Goal: Task Accomplishment & Management: Manage account settings

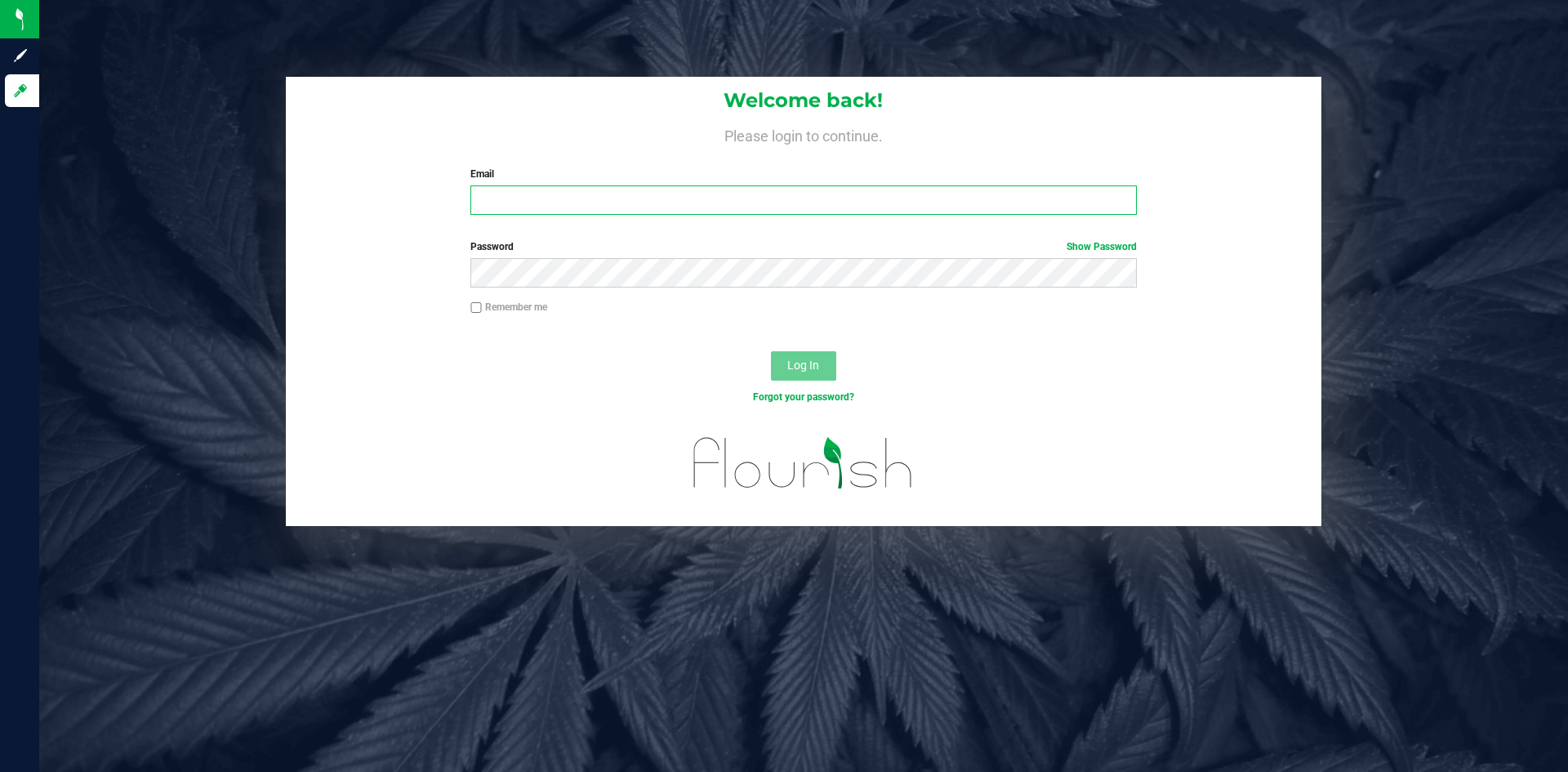
click at [514, 203] on input "Email" at bounding box center [803, 200] width 665 height 29
type input "[PERSON_NAME][EMAIL_ADDRESS][PERSON_NAME][DOMAIN_NAME]"
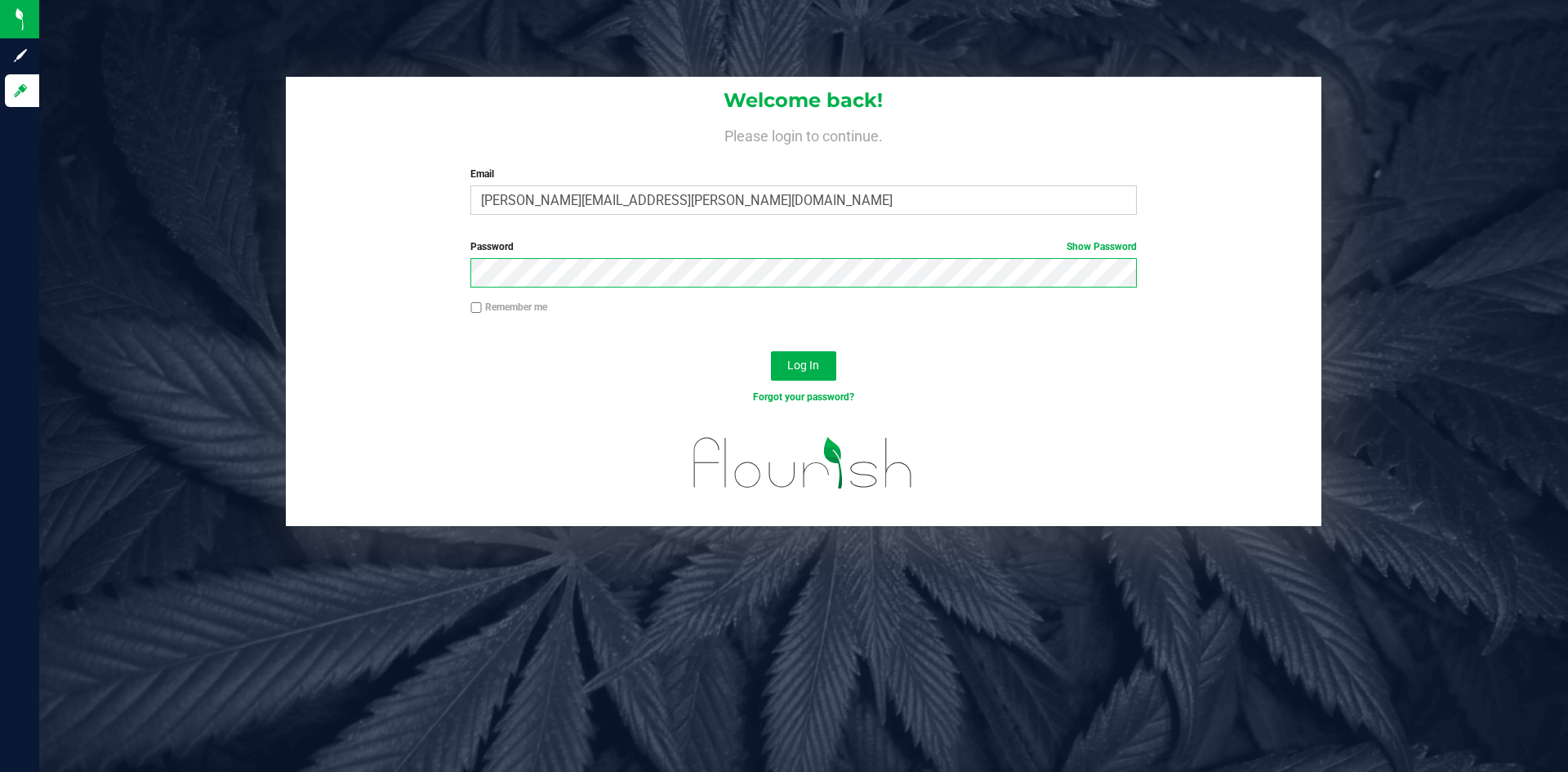
click at [771, 352] on button "Log In" at bounding box center [803, 366] width 65 height 29
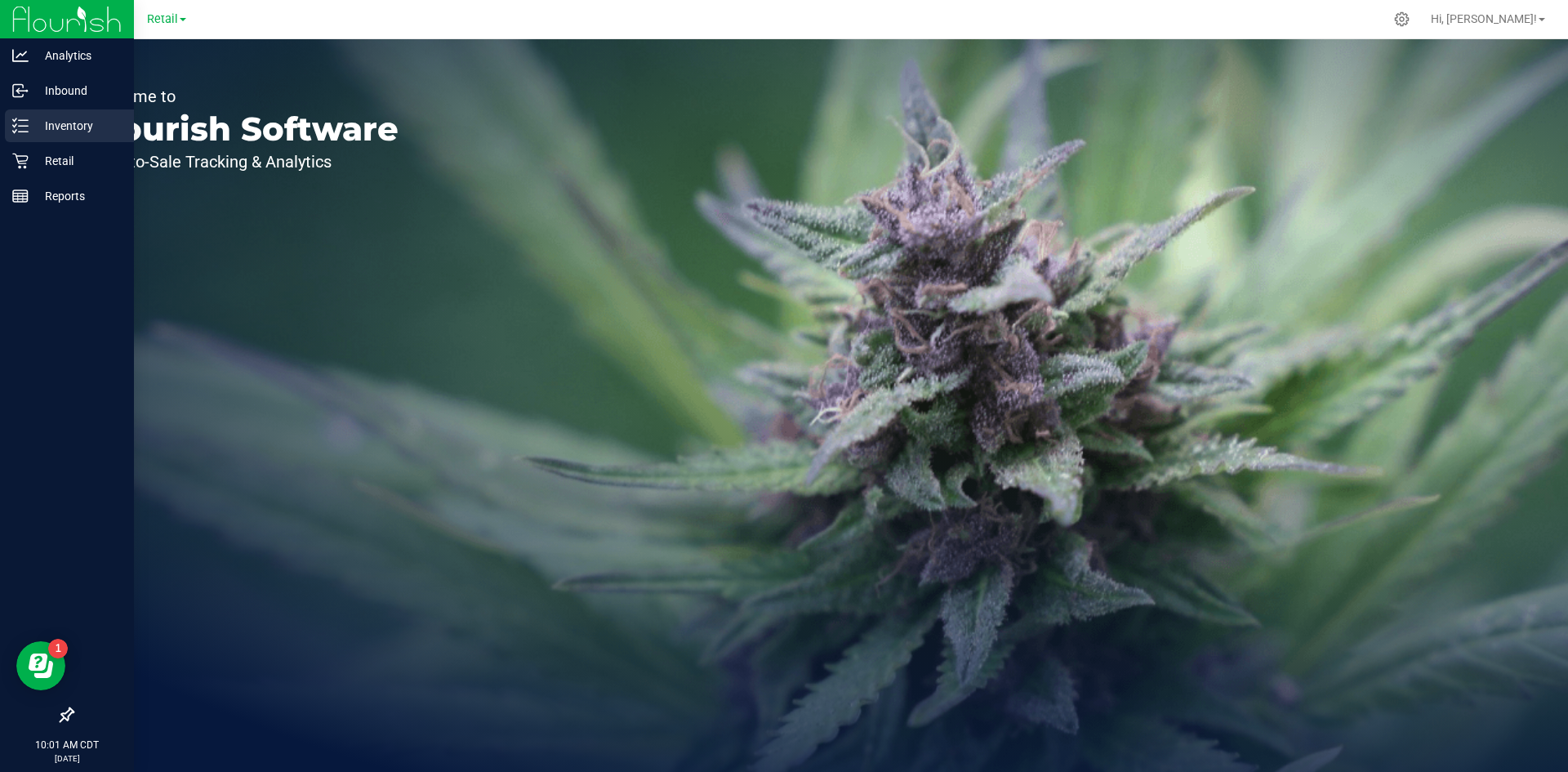
click at [34, 125] on p "Inventory" at bounding box center [77, 125] width 98 height 20
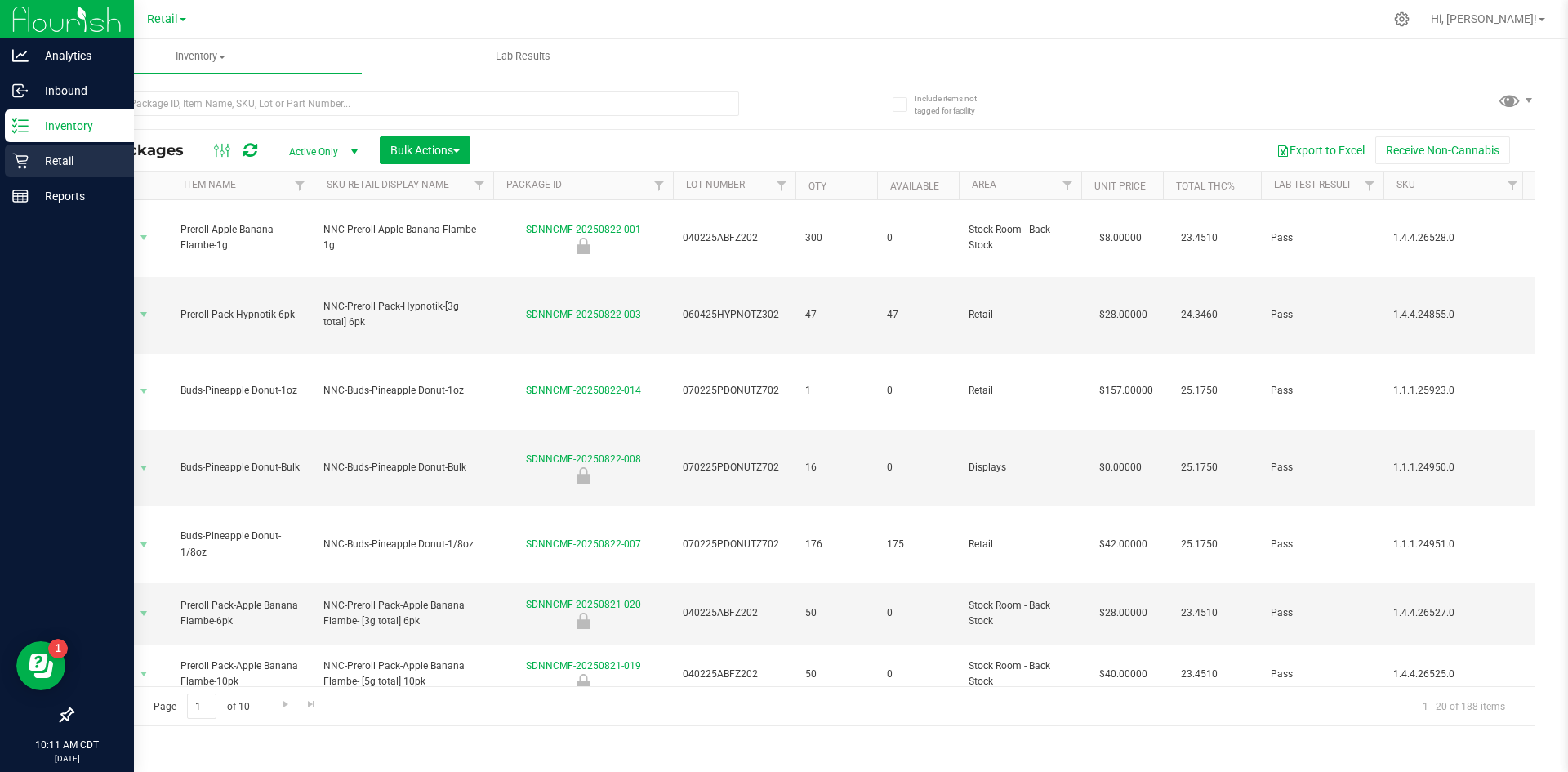
click at [41, 171] on div "Retail" at bounding box center [69, 160] width 129 height 33
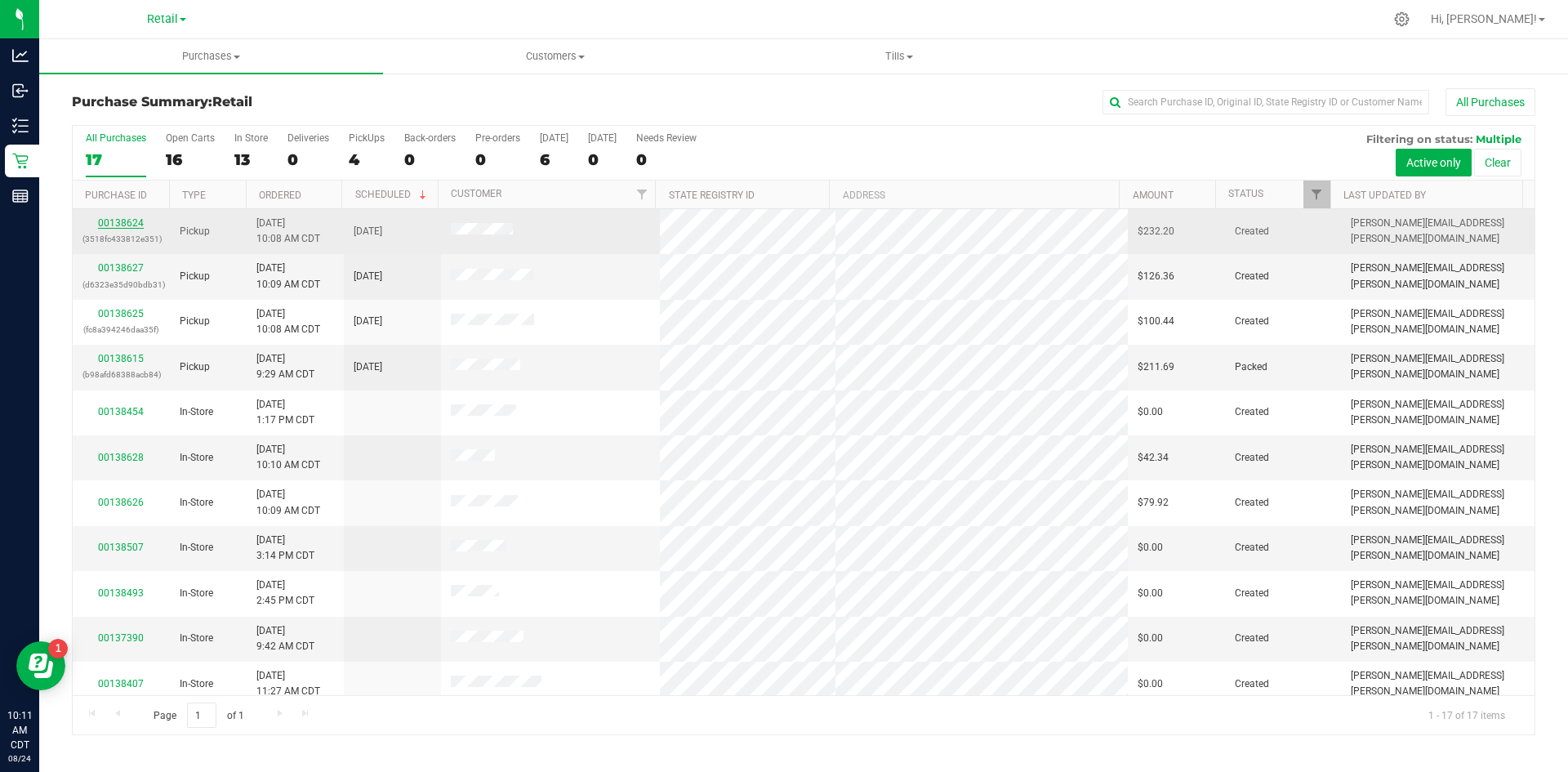
click at [130, 223] on link "00138624" at bounding box center [121, 223] width 46 height 11
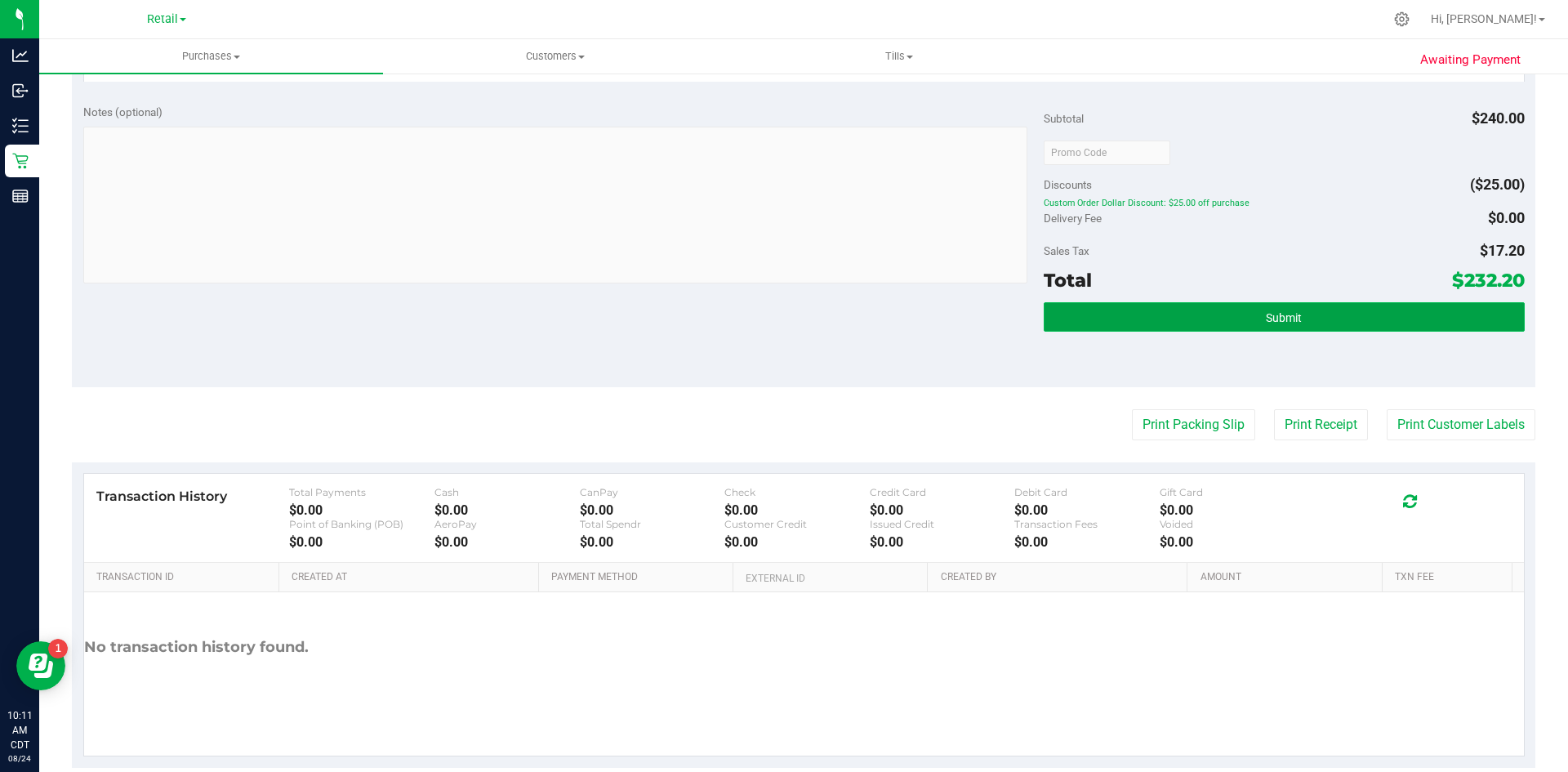
click at [1260, 309] on button "Submit" at bounding box center [1283, 317] width 481 height 29
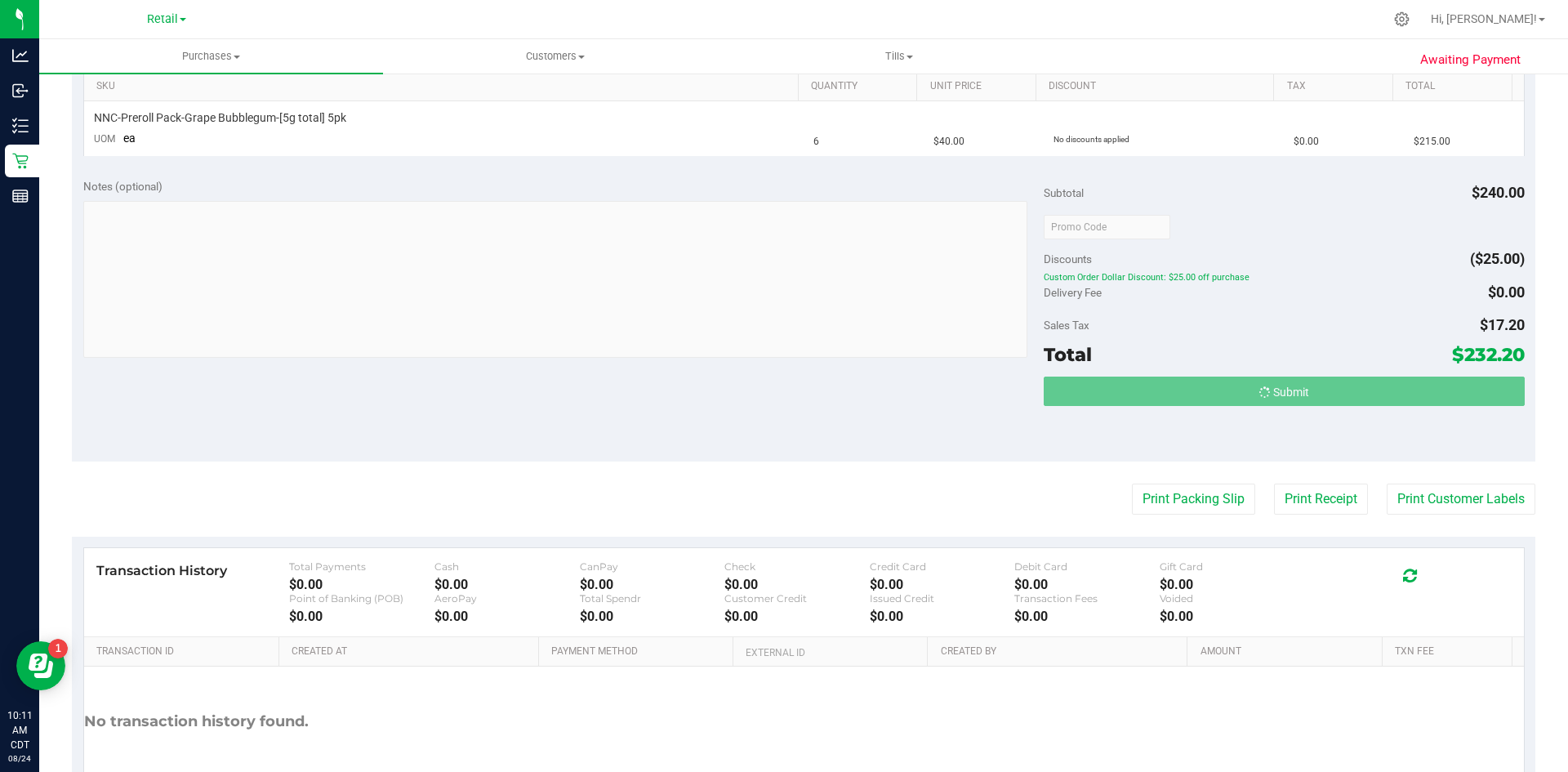
scroll to position [220, 0]
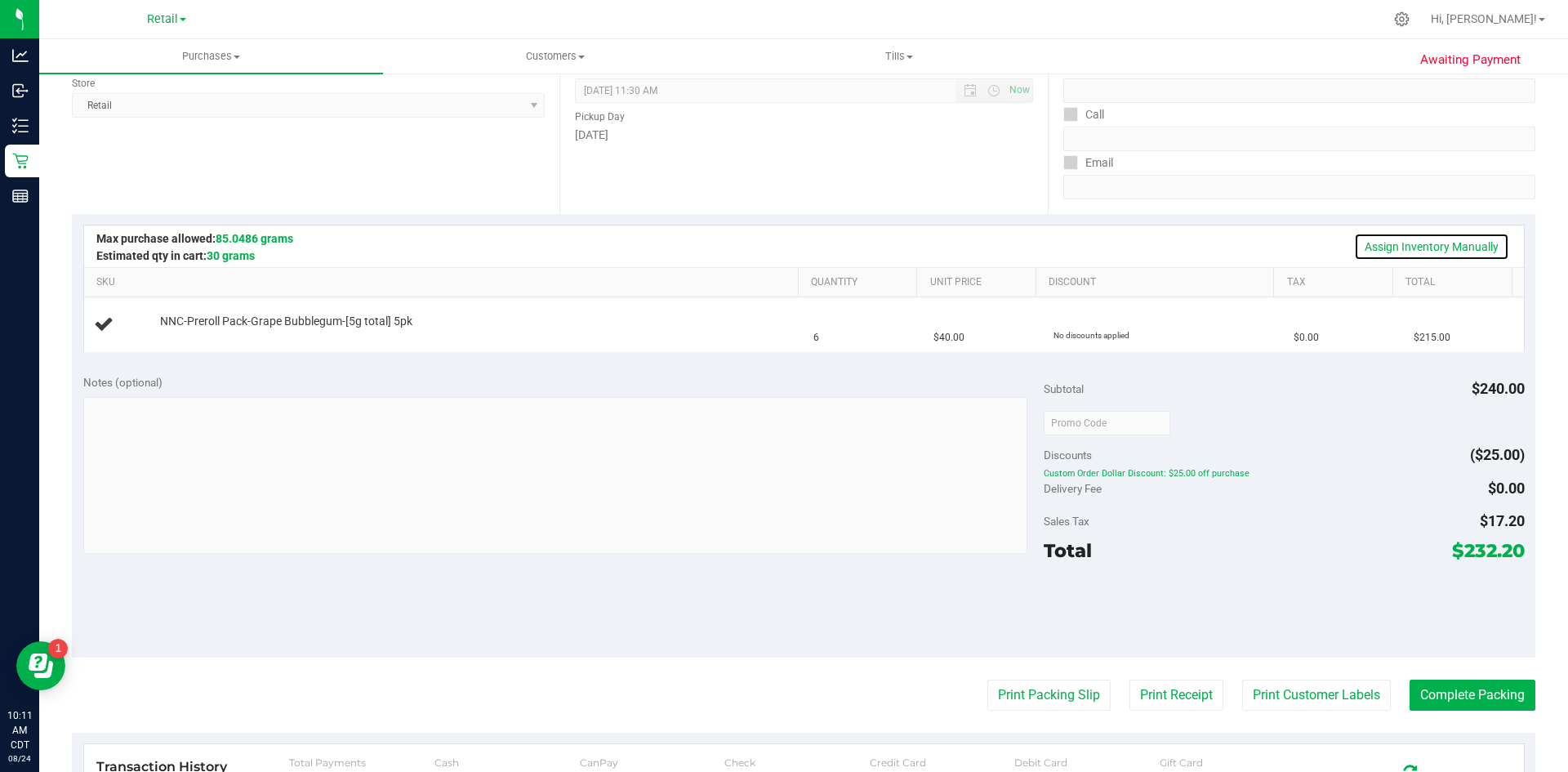
click at [1373, 249] on link "Assign Inventory Manually" at bounding box center [1431, 246] width 155 height 27
click at [198, 341] on td "NNC-Preroll Pack-Grape Bubblegum-[5g total] 5pk Add Package" at bounding box center [444, 324] width 720 height 55
click at [200, 329] on link "Add Package" at bounding box center [189, 333] width 58 height 11
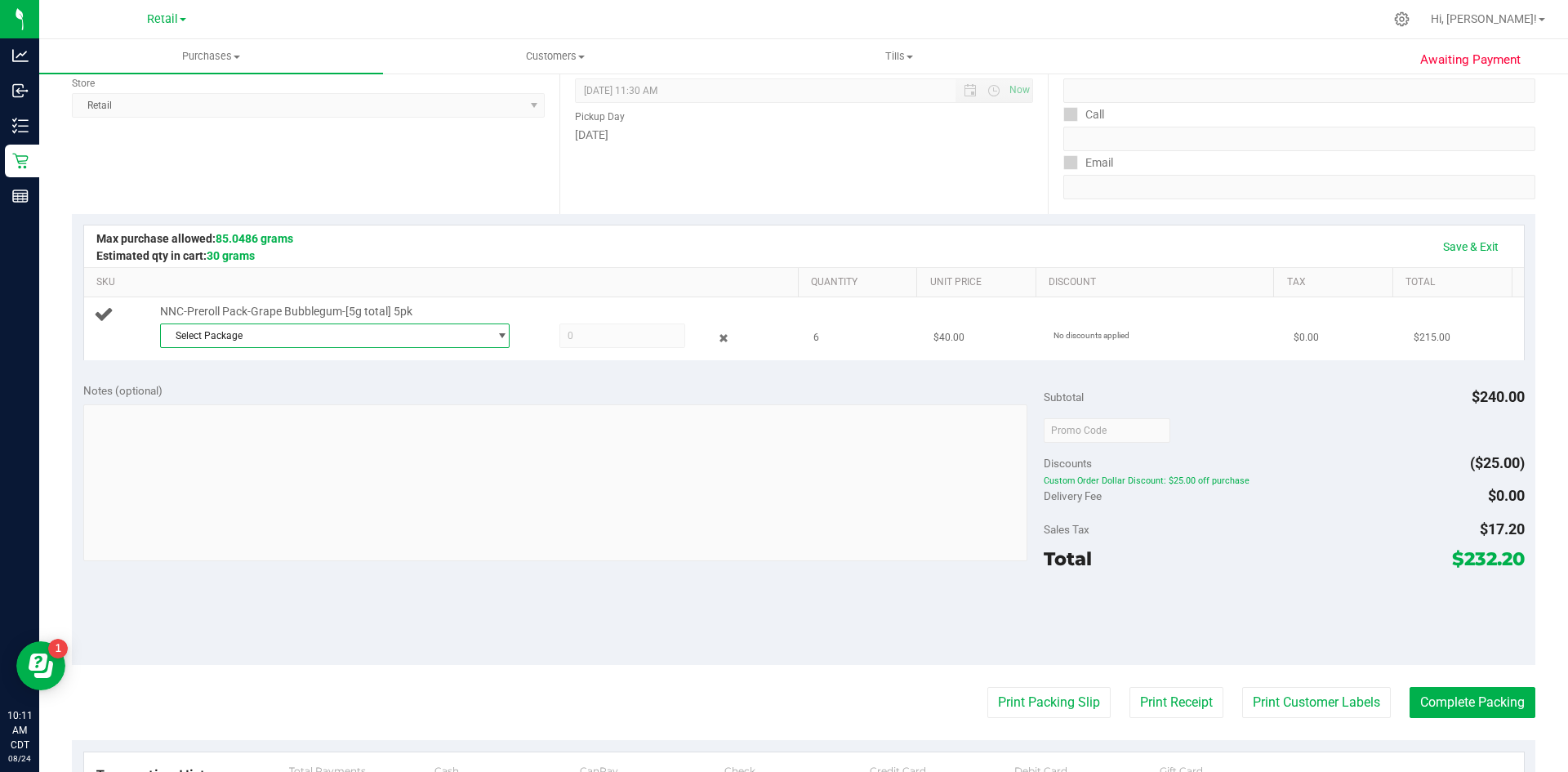
click at [245, 339] on span "Select Package" at bounding box center [325, 336] width 328 height 23
click at [283, 390] on div "Select Package SDNNCMF-20250819-008 ( 040225GRPBUBZ202 ) No data found." at bounding box center [331, 383] width 343 height 71
drag, startPoint x: 289, startPoint y: 401, endPoint x: 299, endPoint y: 400, distance: 10.0
click at [294, 401] on span "( 040225GRPBUBZ202 )" at bounding box center [340, 403] width 106 height 11
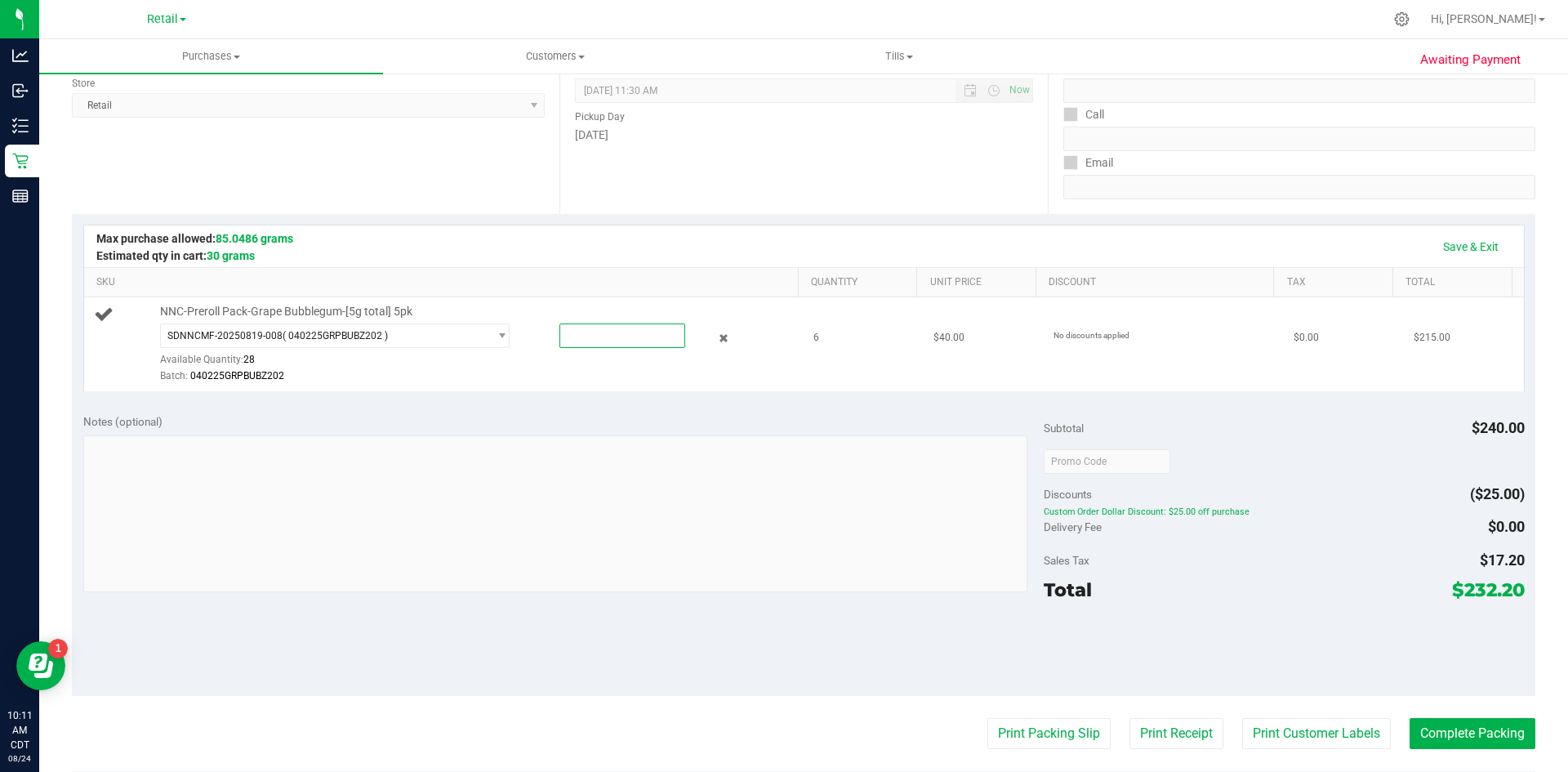
click at [645, 332] on span at bounding box center [622, 336] width 125 height 25
type input "6"
type input "6.0000"
click at [675, 272] on th "SKU" at bounding box center [440, 282] width 713 height 29
click at [1460, 248] on link "Save & Exit" at bounding box center [1470, 246] width 76 height 27
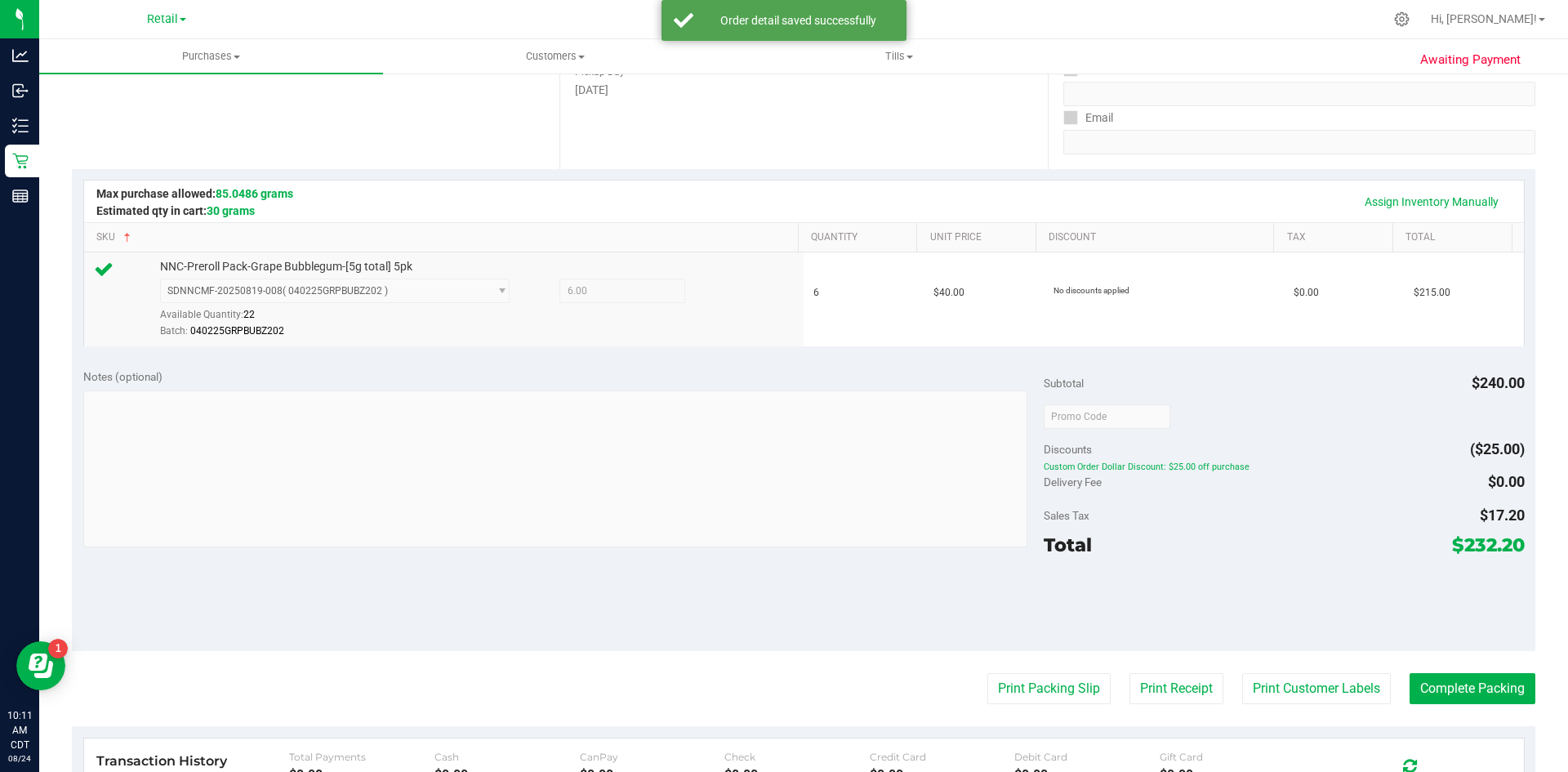
scroll to position [302, 0]
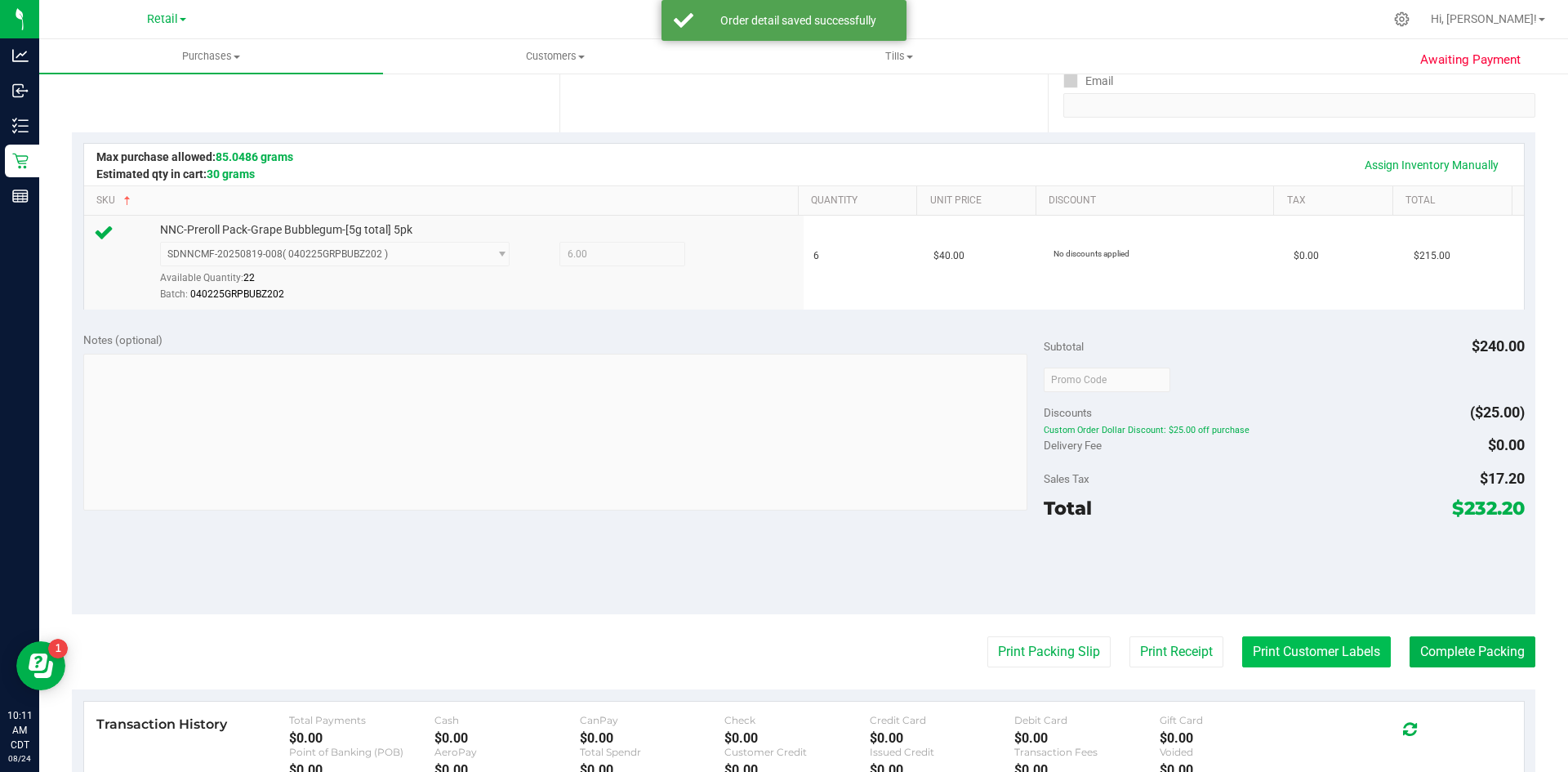
click at [1349, 651] on button "Print Customer Labels" at bounding box center [1316, 651] width 149 height 31
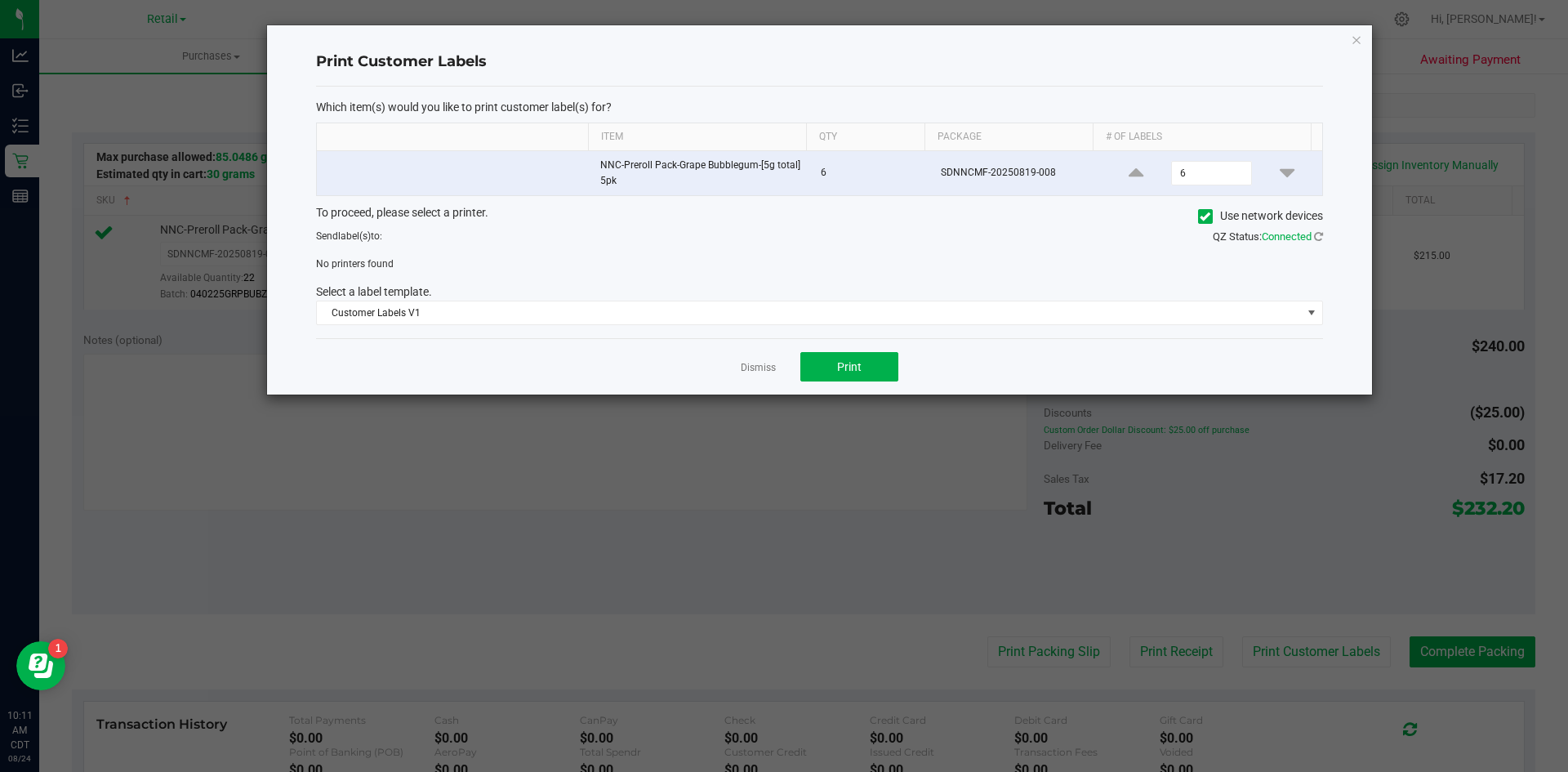
click at [1200, 217] on icon at bounding box center [1204, 217] width 10 height 0
click at [0, 0] on input "Use network devices" at bounding box center [0, 0] width 0 height 0
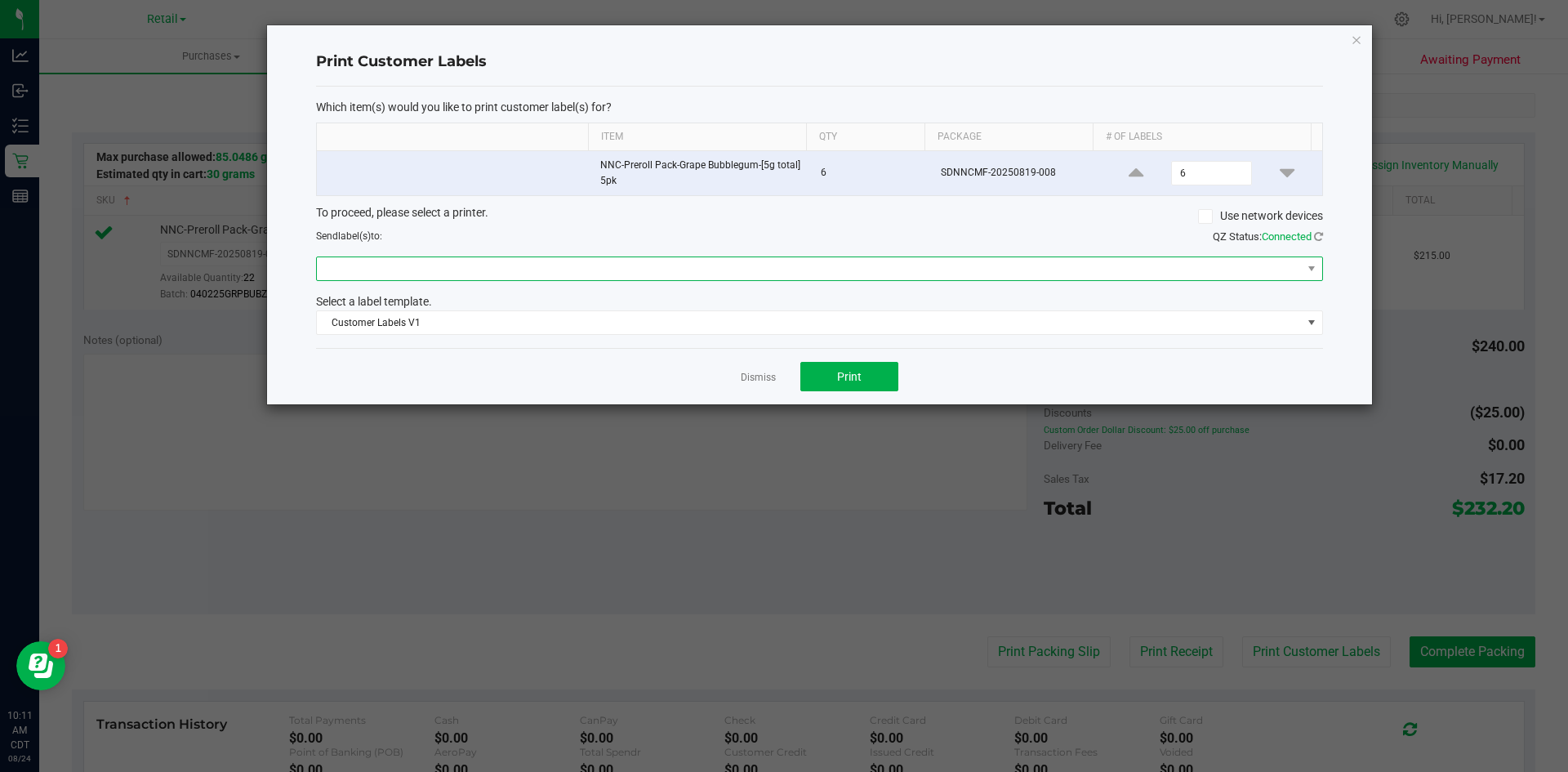
click at [1195, 260] on span at bounding box center [808, 269] width 985 height 23
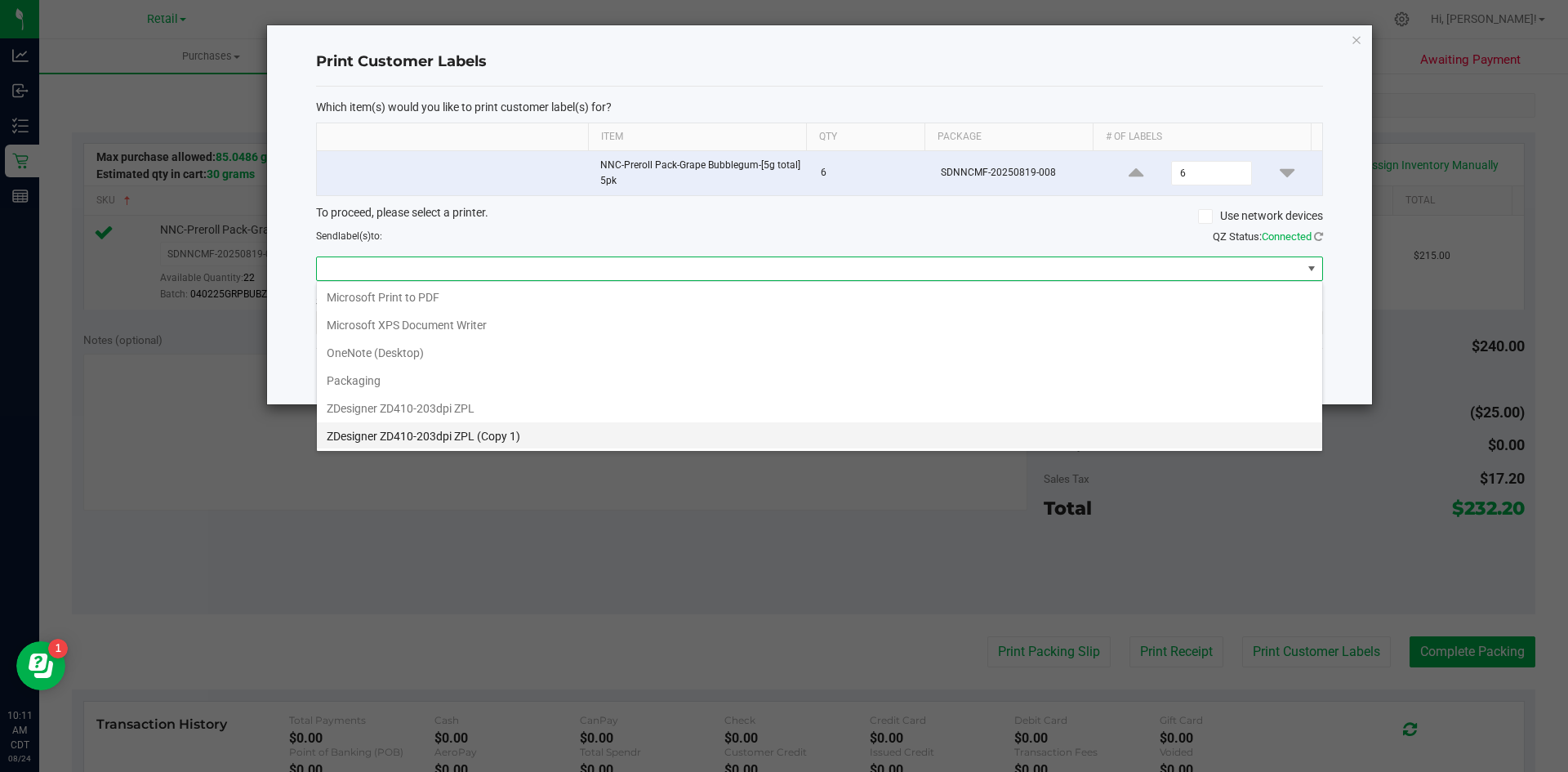
scroll to position [170, 0]
drag, startPoint x: 1102, startPoint y: 443, endPoint x: 1011, endPoint y: 435, distance: 91.4
click at [1100, 443] on 1\) "ZDesigner ZD410-203dpi ZPL (Copy 1)" at bounding box center [819, 434] width 1005 height 27
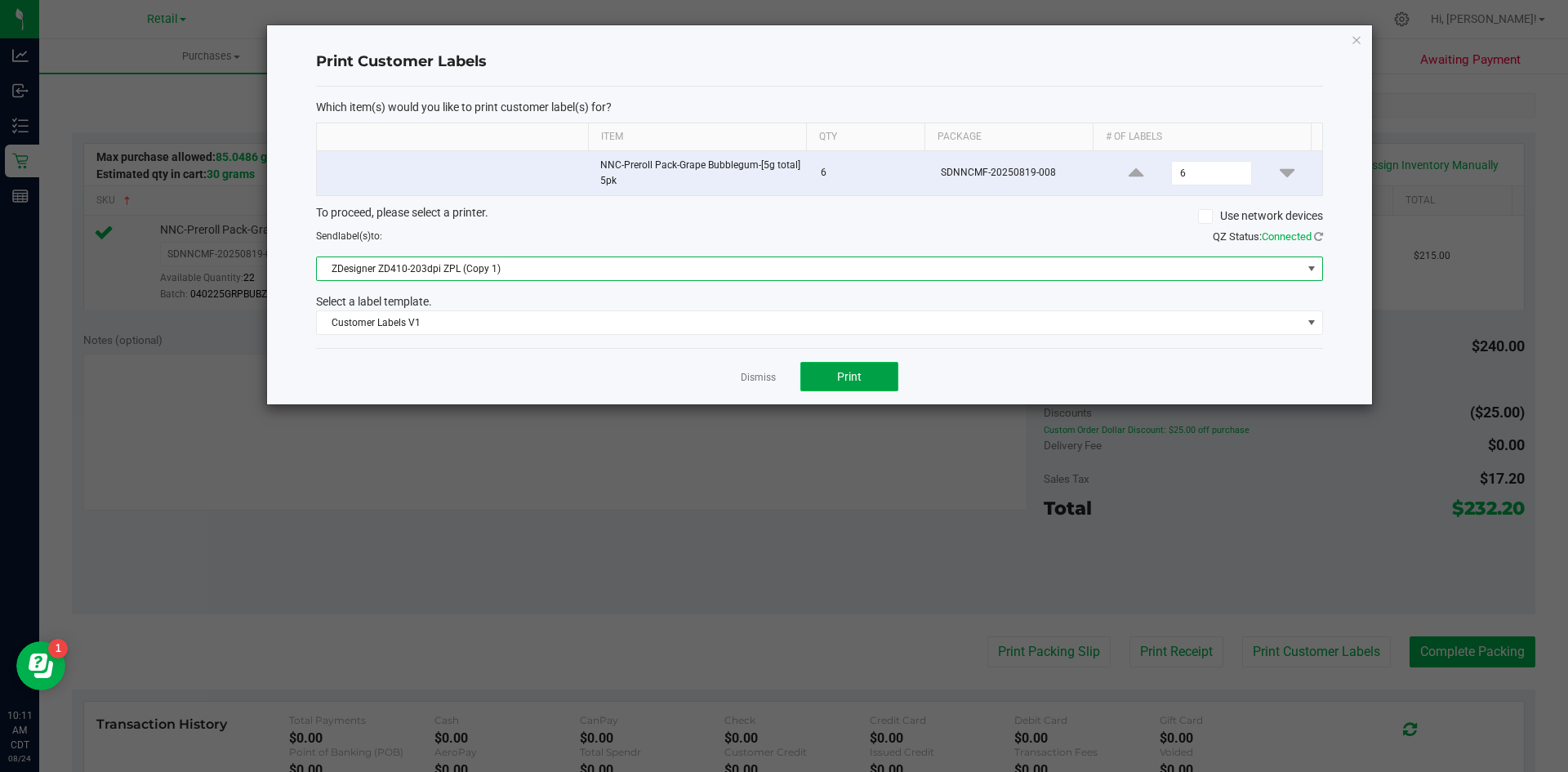
click at [891, 379] on button "Print" at bounding box center [849, 376] width 98 height 29
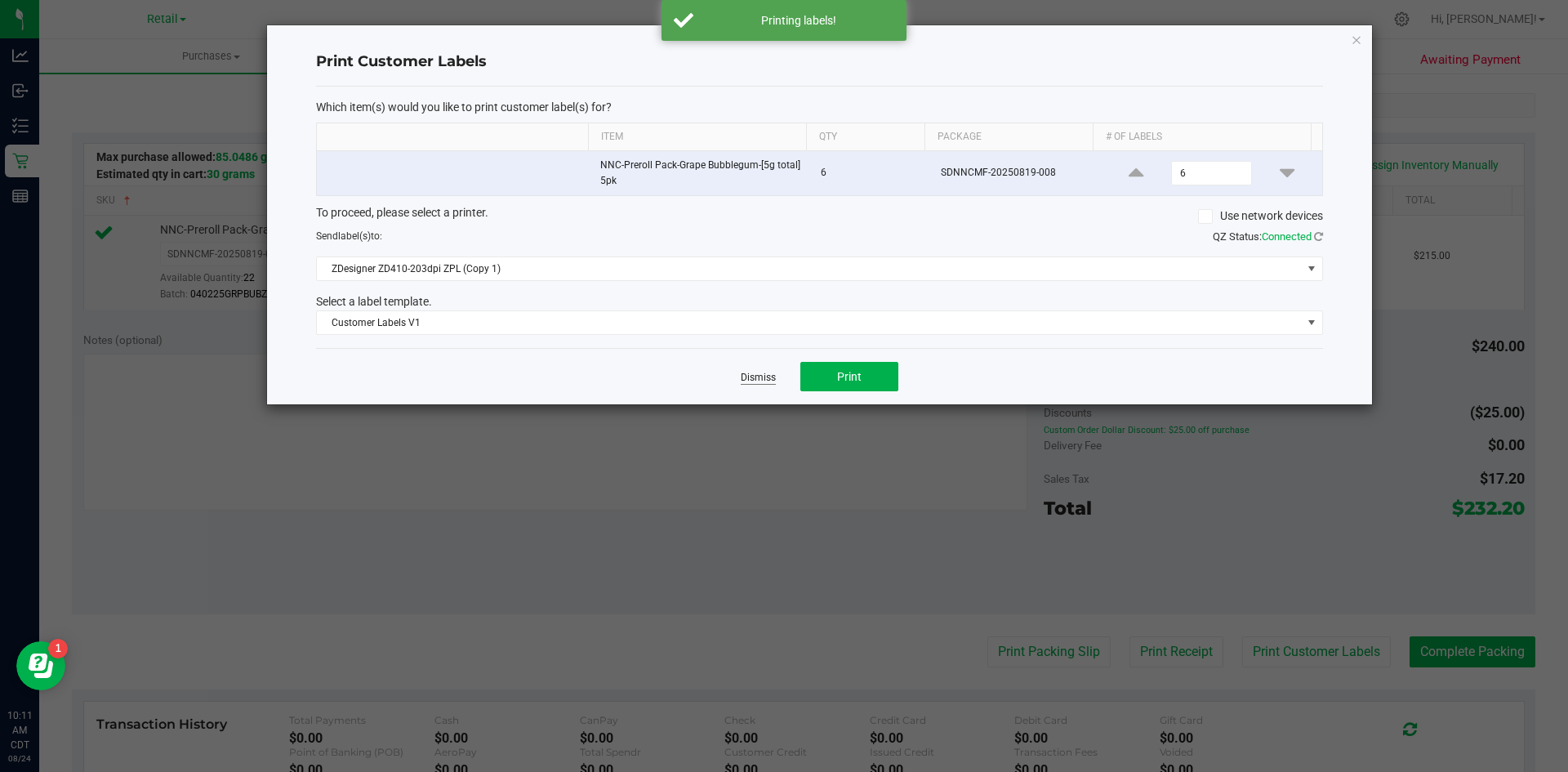
click at [766, 371] on link "Dismiss" at bounding box center [758, 377] width 35 height 14
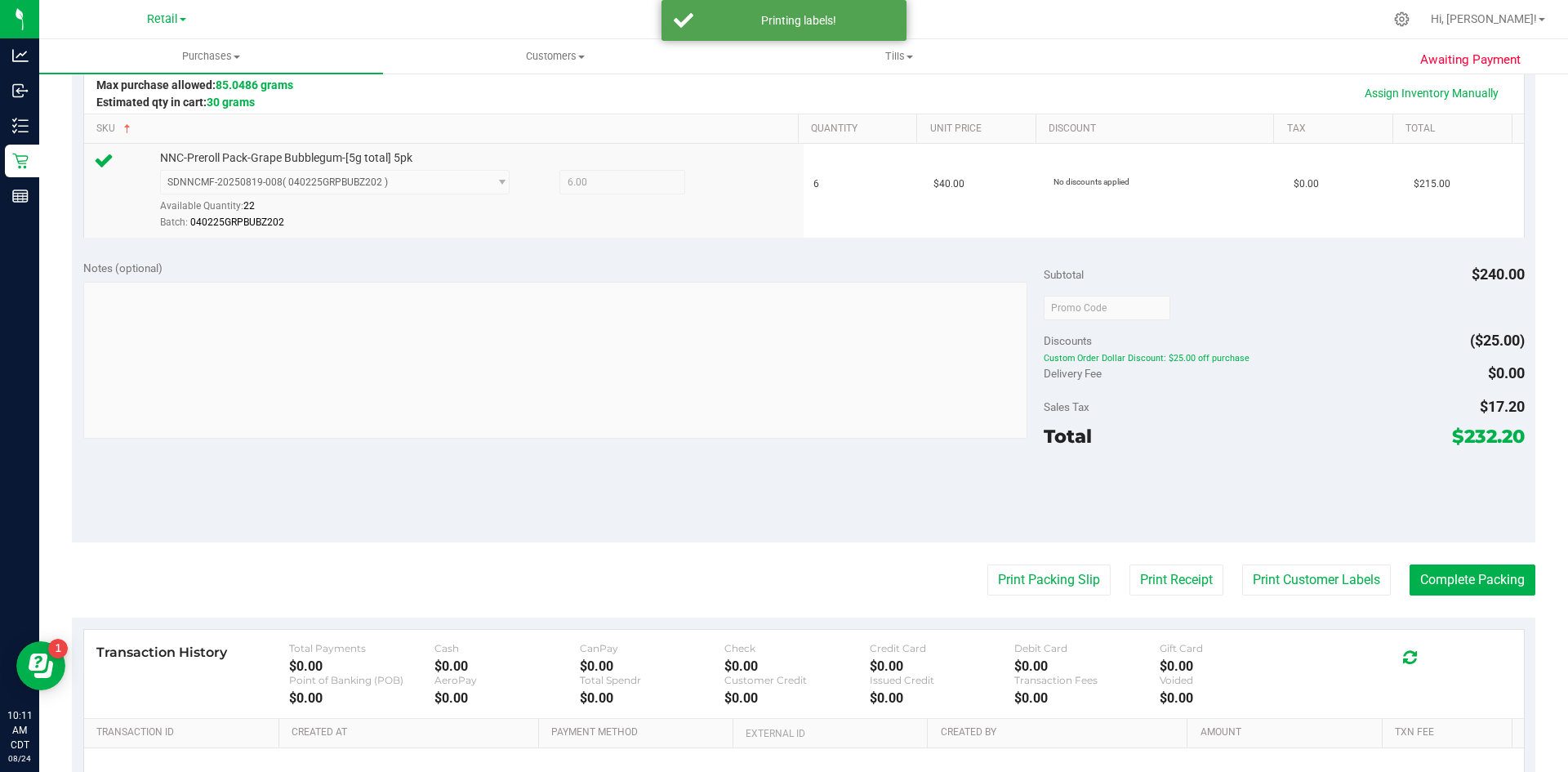
scroll to position [465, 0]
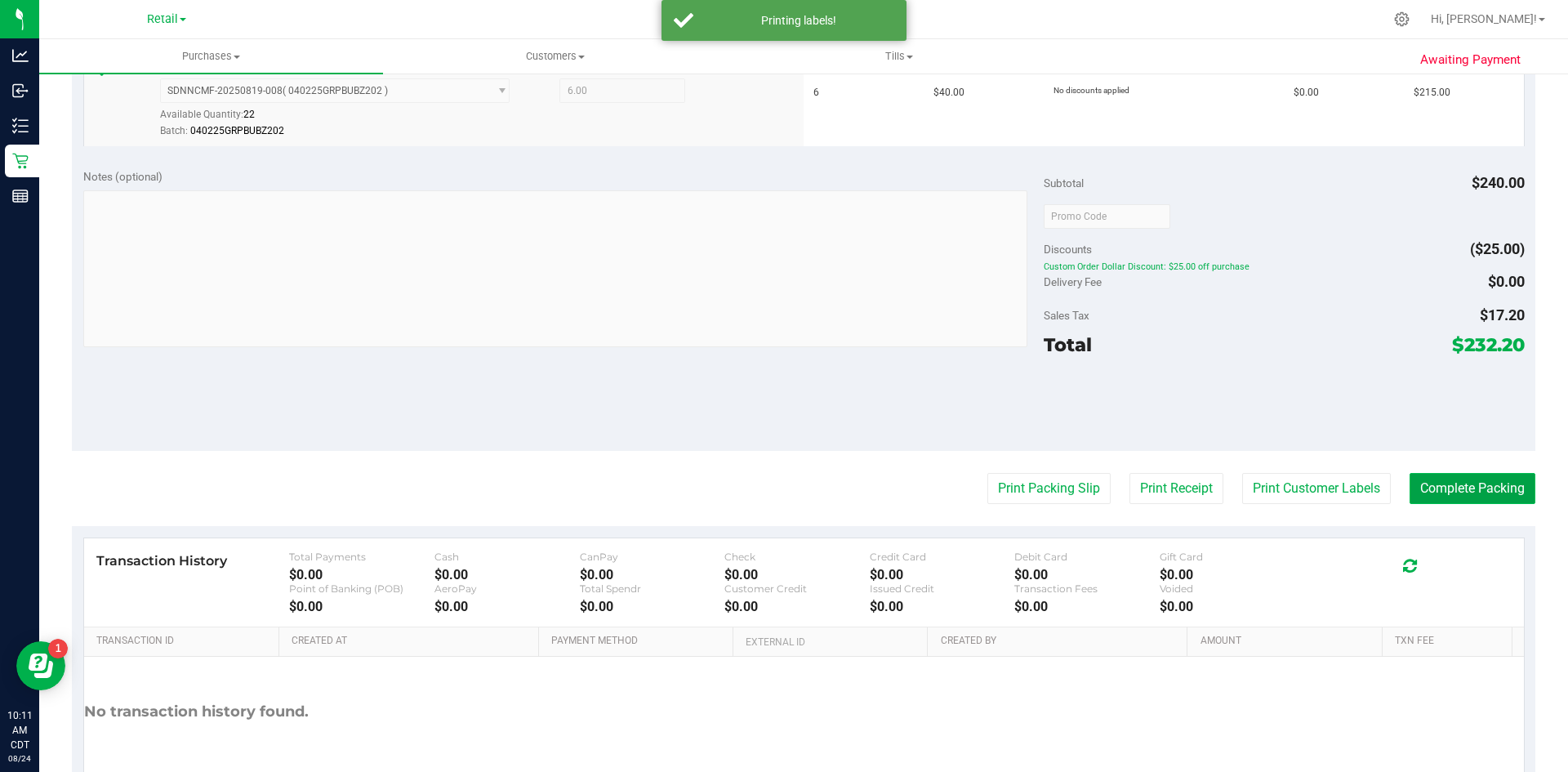
click at [1425, 491] on button "Complete Packing" at bounding box center [1472, 488] width 125 height 31
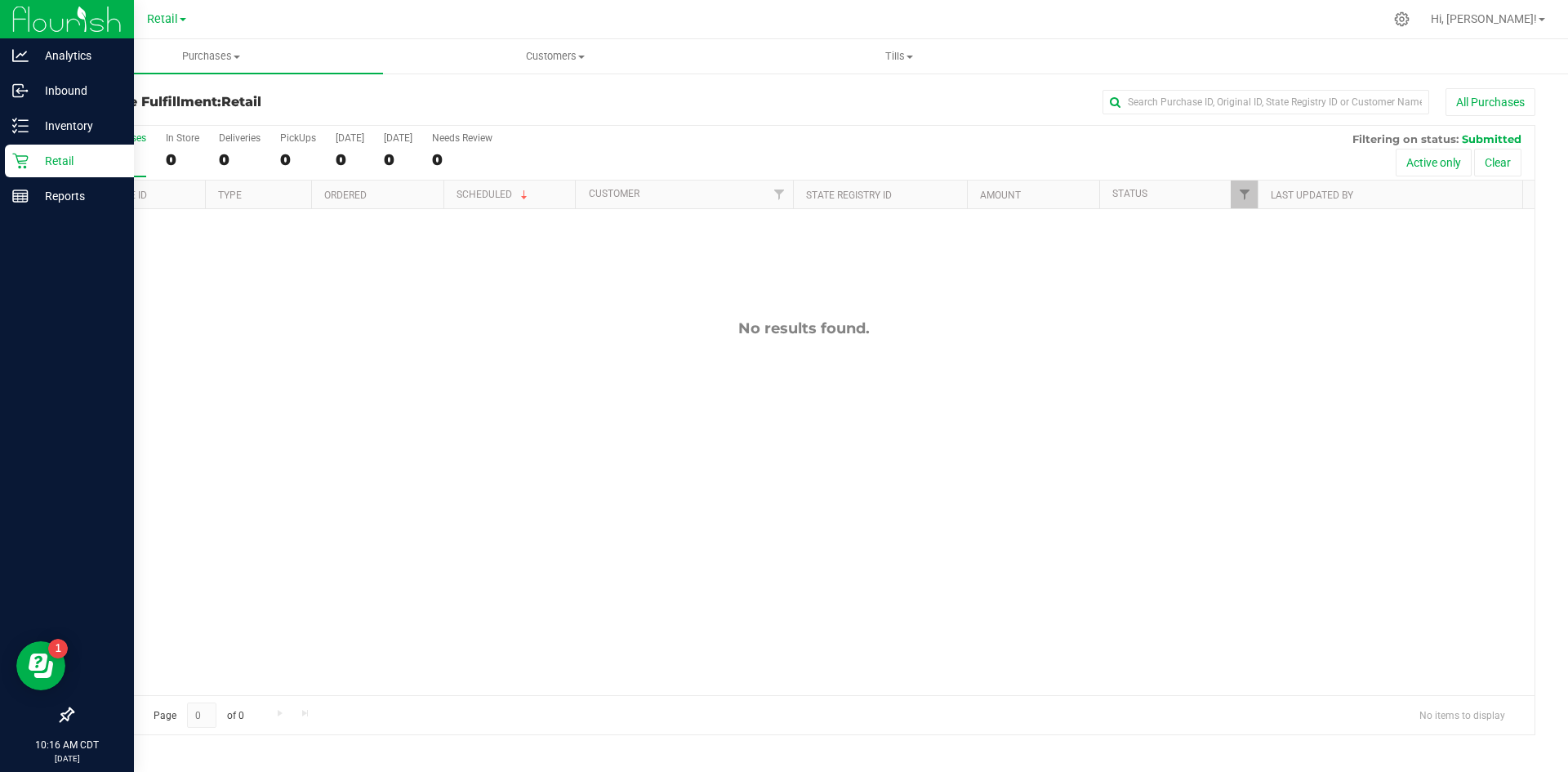
click at [27, 163] on icon at bounding box center [20, 160] width 16 height 16
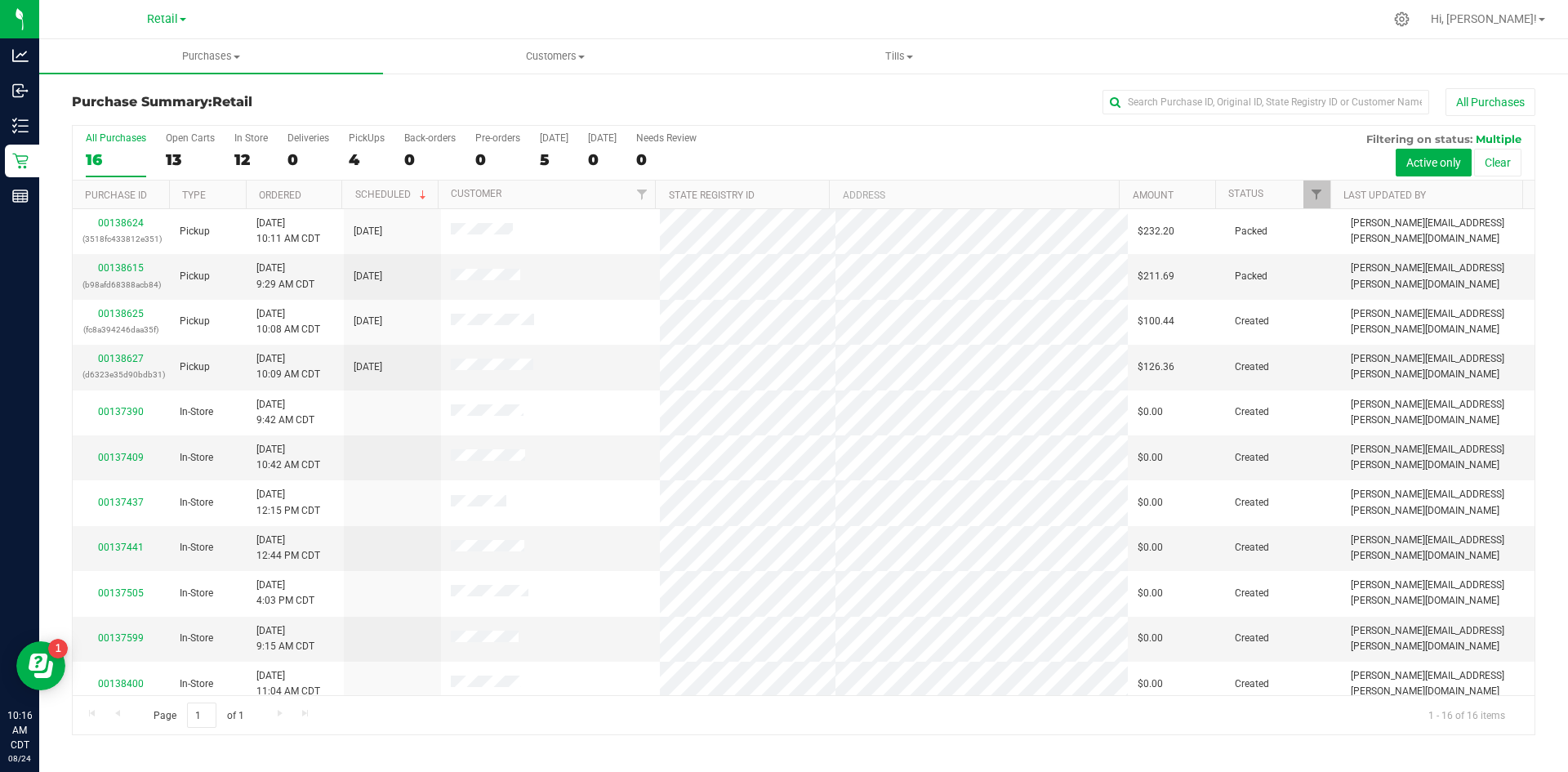
click at [521, 99] on h3 "Purchase Summary: Retail" at bounding box center [315, 103] width 487 height 15
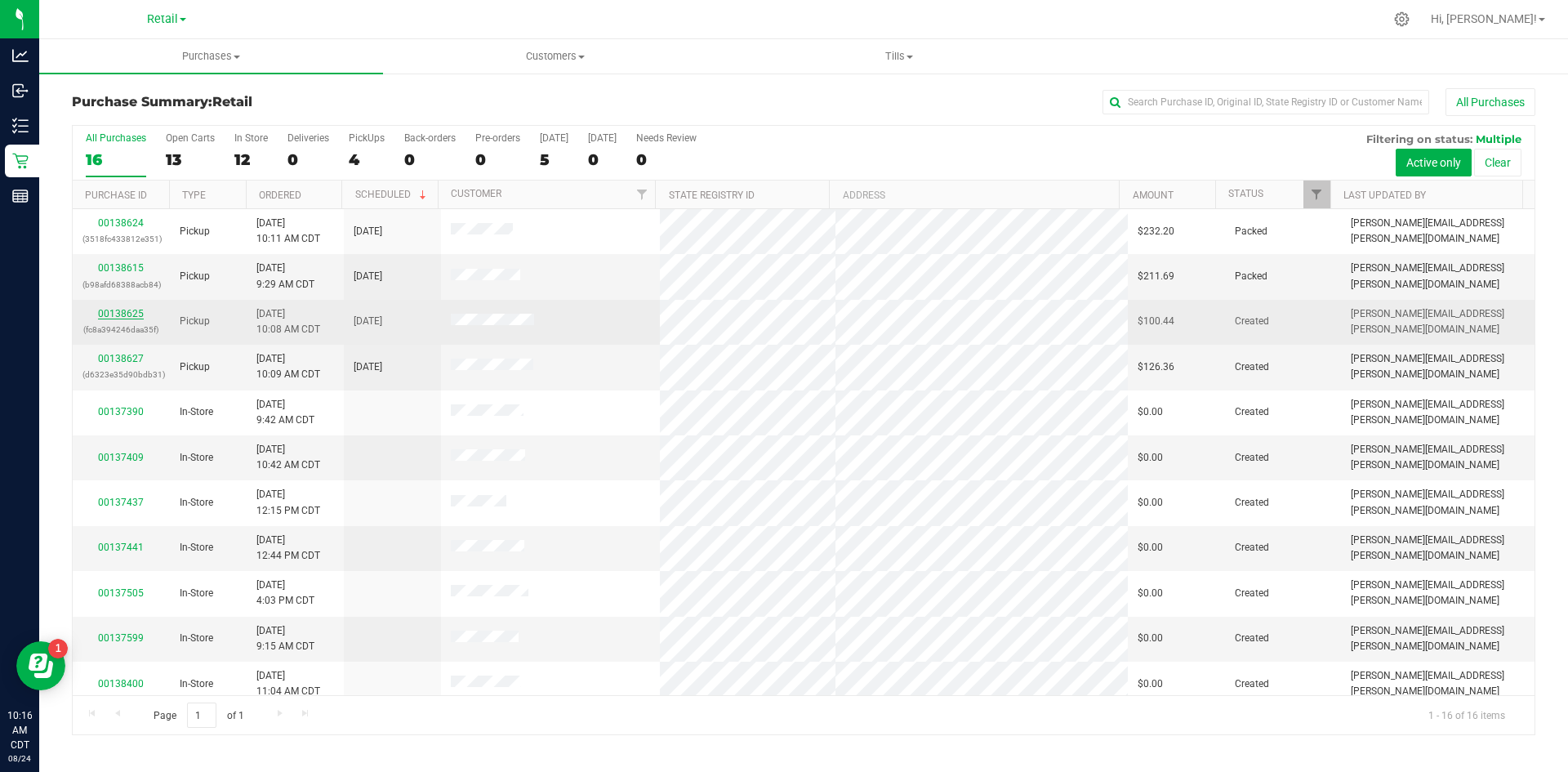
click at [123, 315] on link "00138625" at bounding box center [121, 314] width 46 height 11
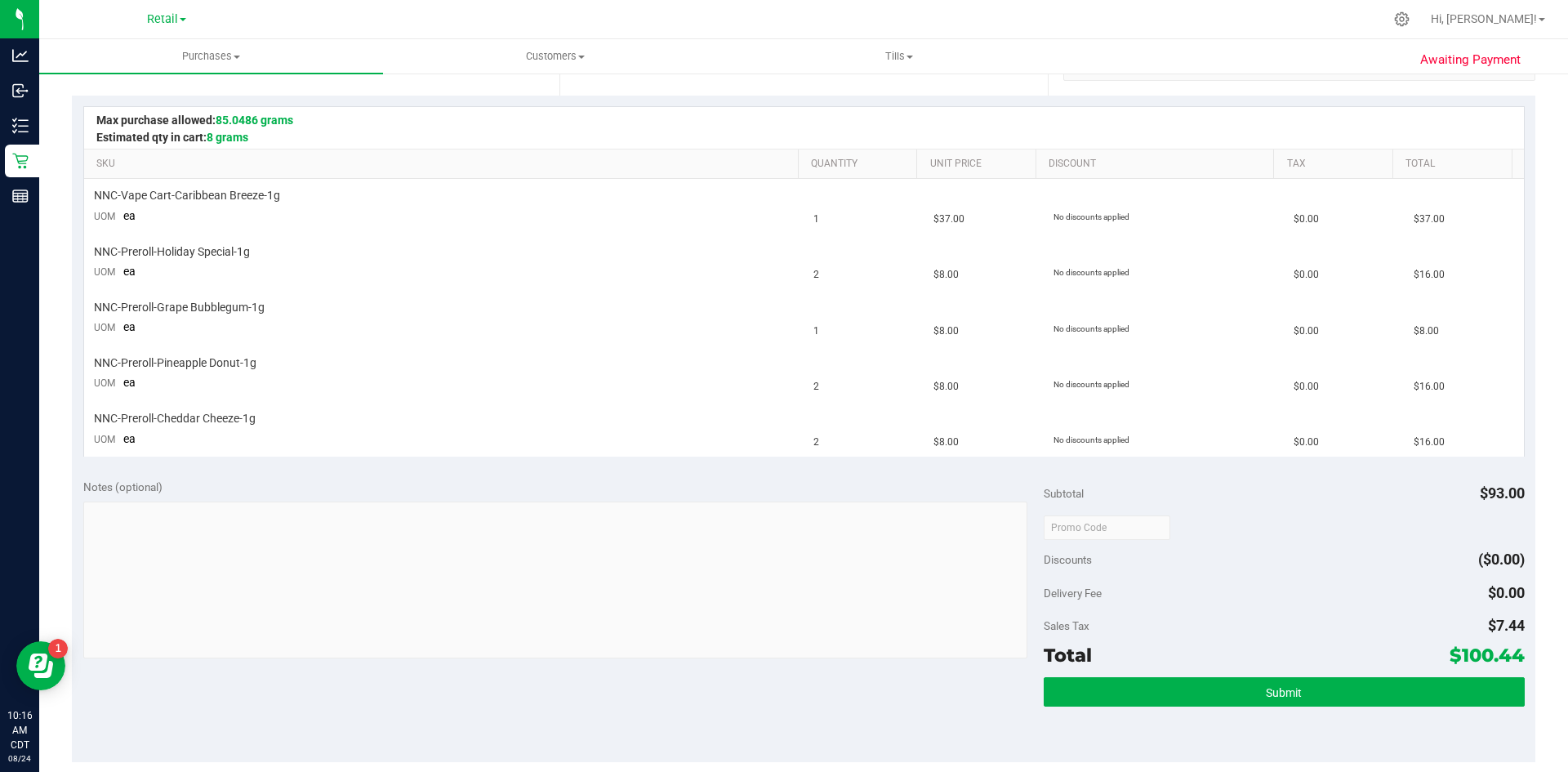
scroll to position [336, 0]
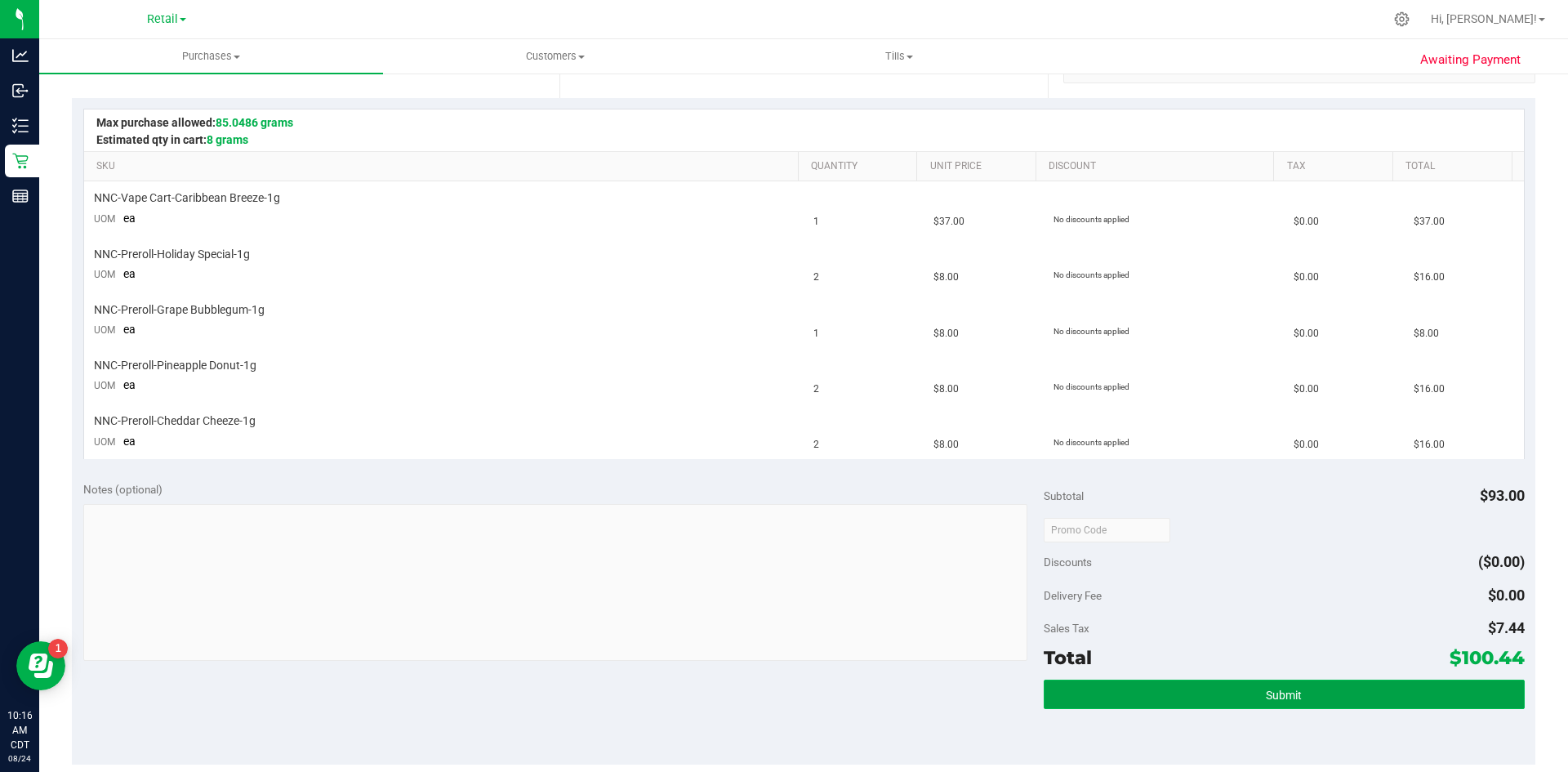
click at [1199, 689] on button "Submit" at bounding box center [1283, 694] width 481 height 29
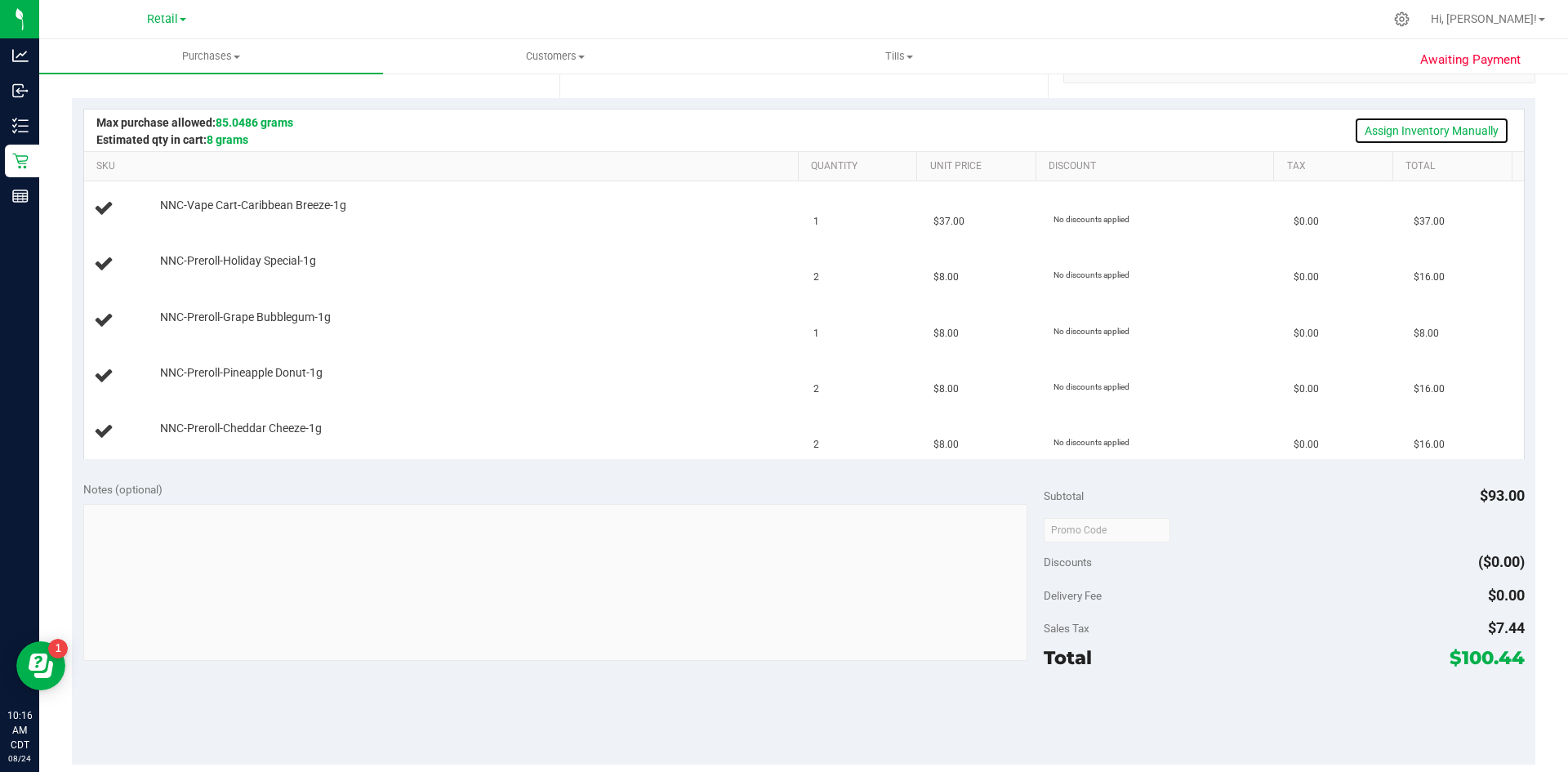
click at [1375, 127] on link "Assign Inventory Manually" at bounding box center [1431, 130] width 155 height 27
click at [204, 242] on td "NNC-Preroll-Holiday Special-1g Add Package" at bounding box center [444, 264] width 720 height 56
click at [202, 217] on link "Add Package" at bounding box center [189, 217] width 58 height 11
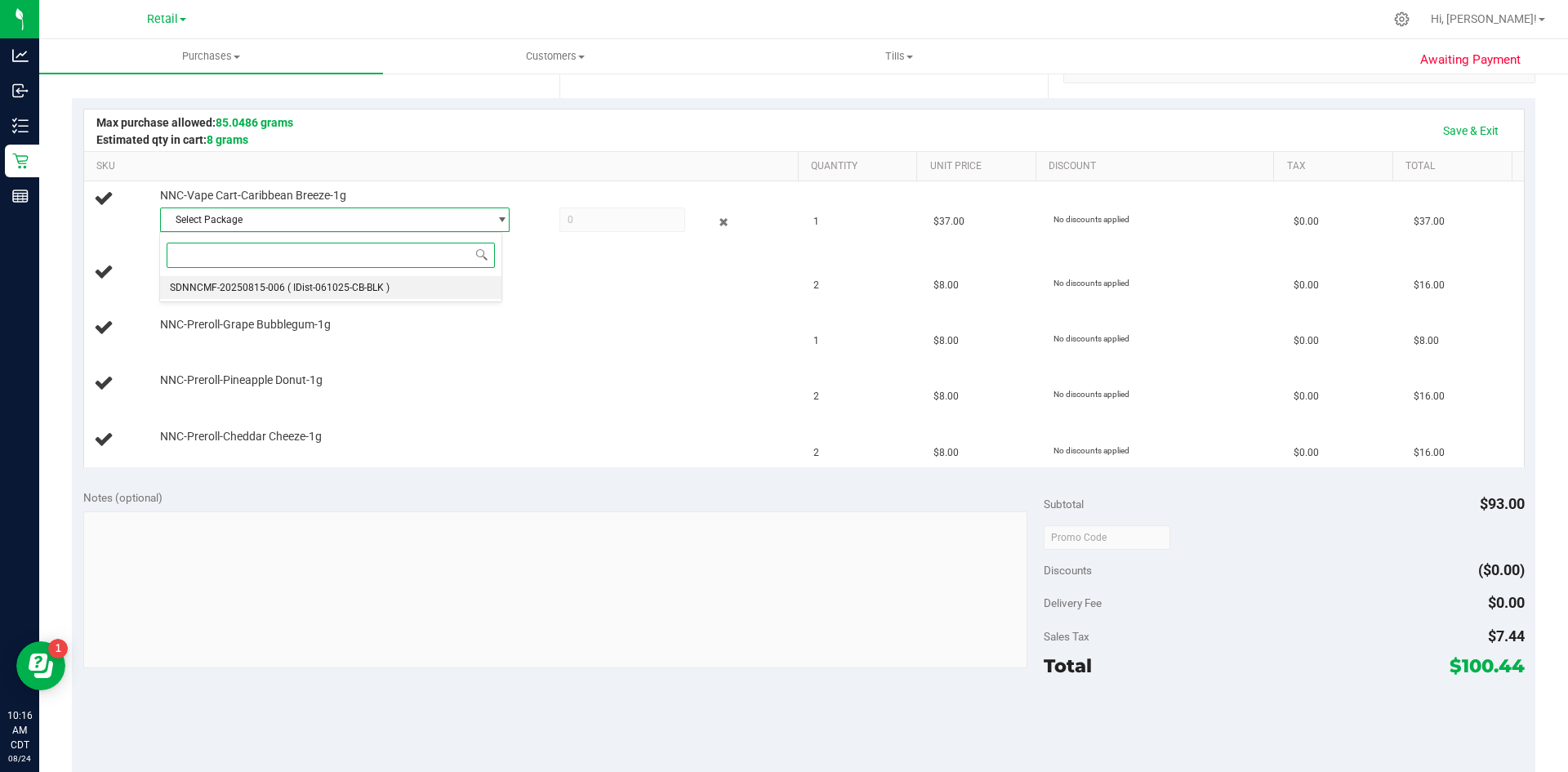
click at [224, 285] on span "SDNNCMF-20250815-006" at bounding box center [227, 287] width 115 height 11
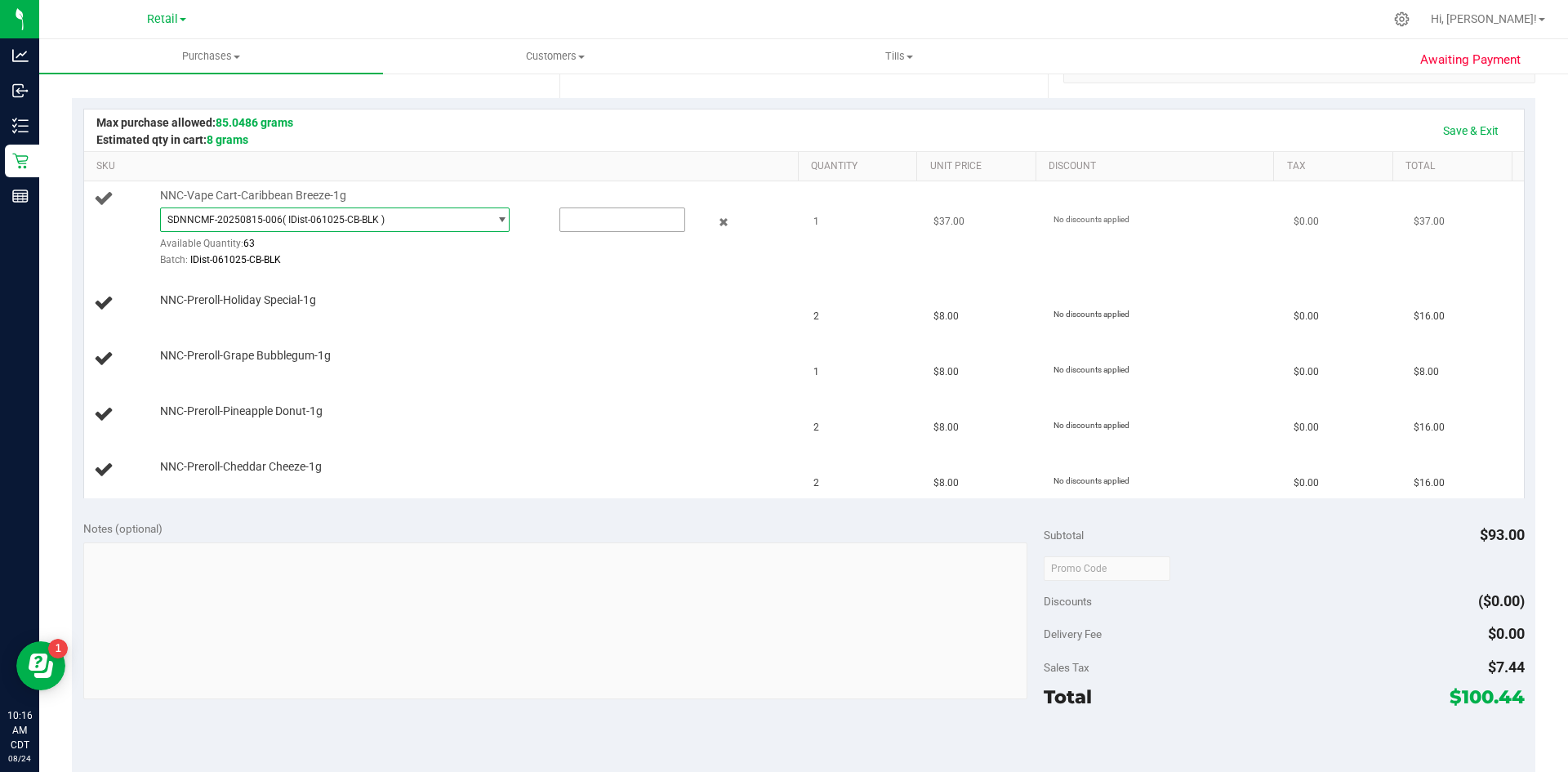
click at [596, 218] on input "text" at bounding box center [622, 220] width 124 height 23
type input "1"
drag, startPoint x: 569, startPoint y: 231, endPoint x: 578, endPoint y: 268, distance: 38.1
click at [573, 238] on div "SDNNCMF-20250815-006 ( IDist-061025-CB-BLK ) SDNNCMF-20250815-006 Available Qua…" at bounding box center [475, 237] width 630 height 59
type input "1.0000"
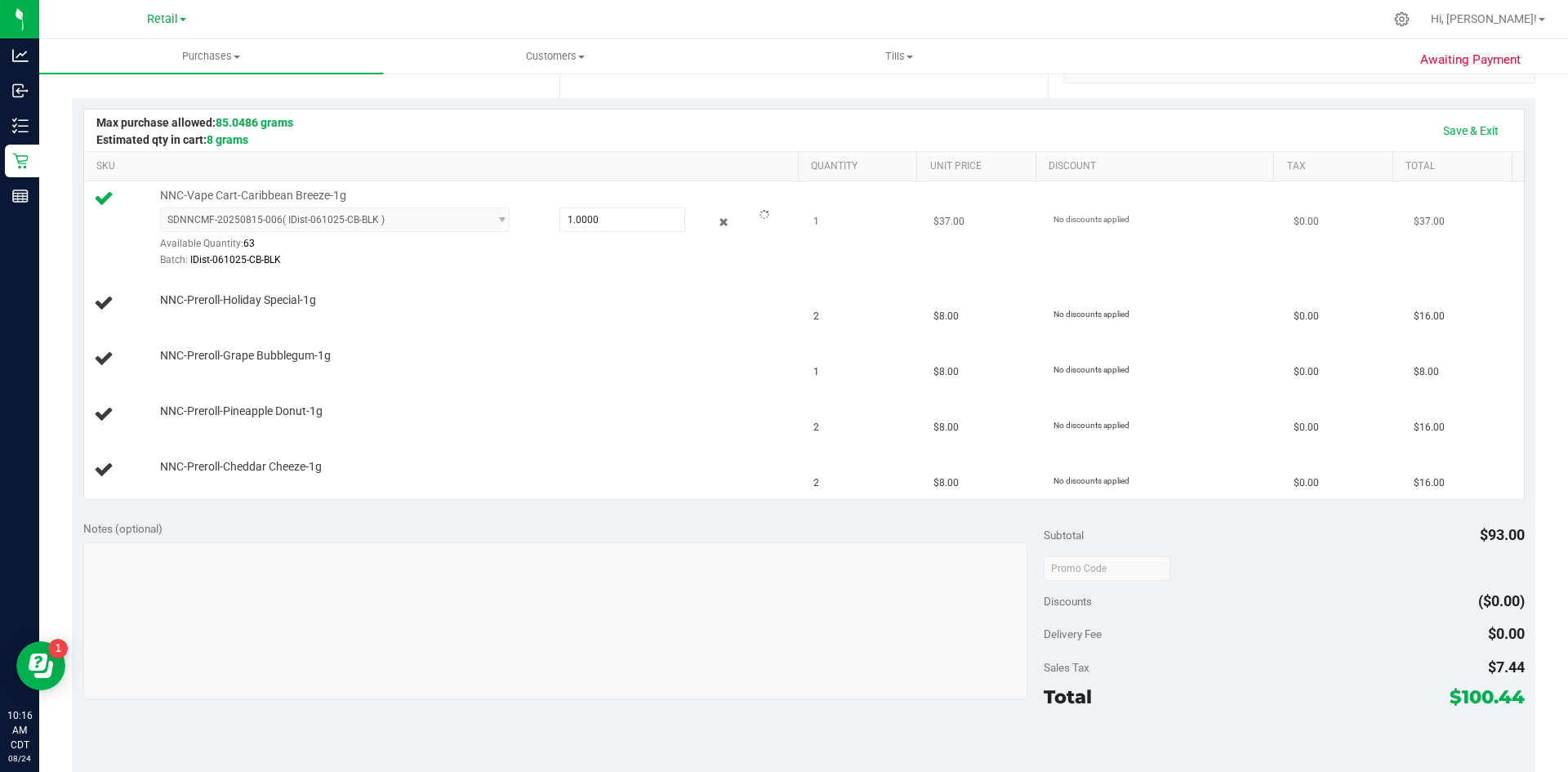
drag, startPoint x: 570, startPoint y: 267, endPoint x: 548, endPoint y: 267, distance: 22.0
click at [567, 267] on div "Batch: IDist-061025-CB-BLK" at bounding box center [475, 260] width 630 height 15
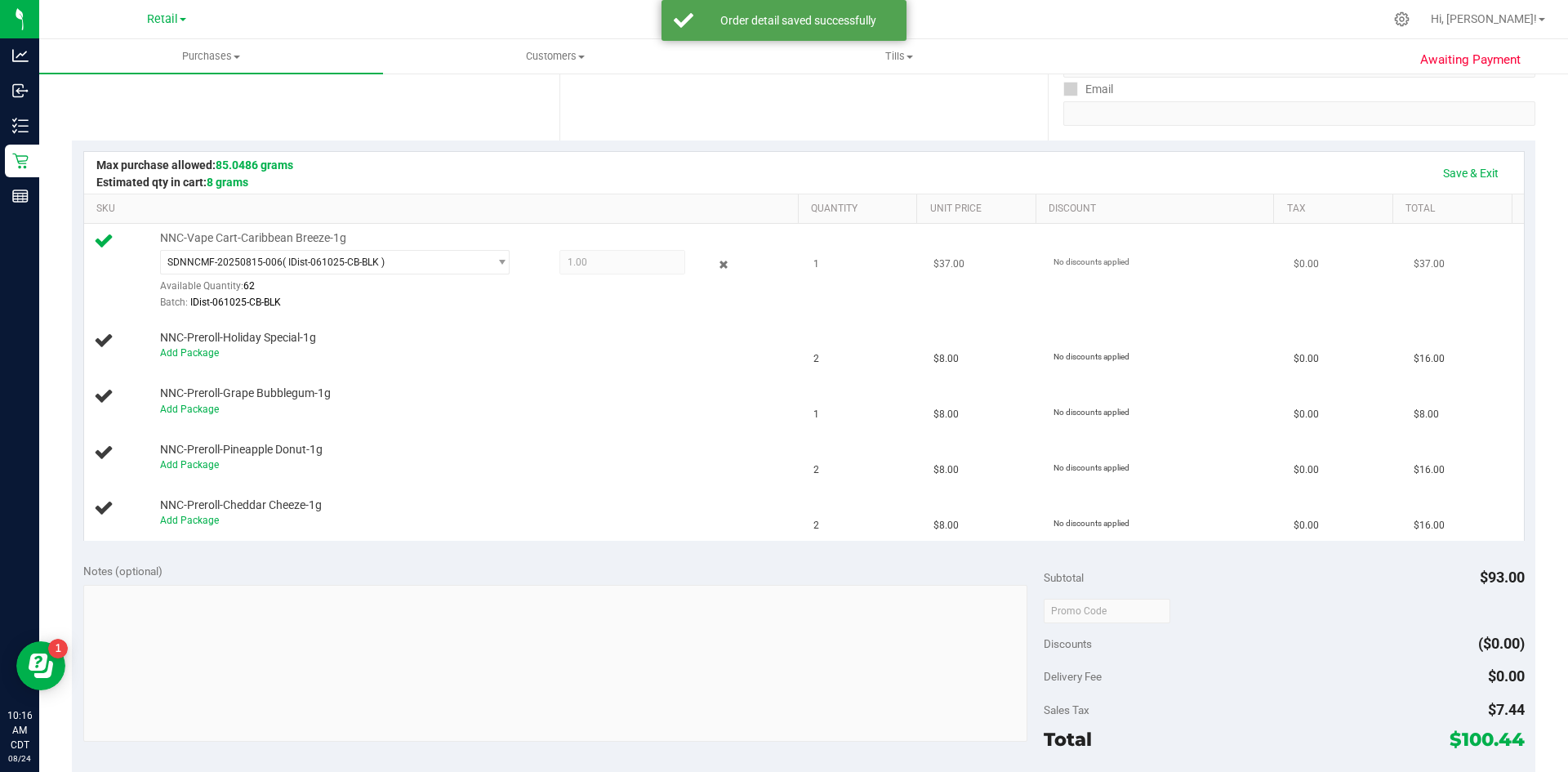
scroll to position [290, 0]
click at [187, 354] on link "Add Package" at bounding box center [189, 356] width 58 height 11
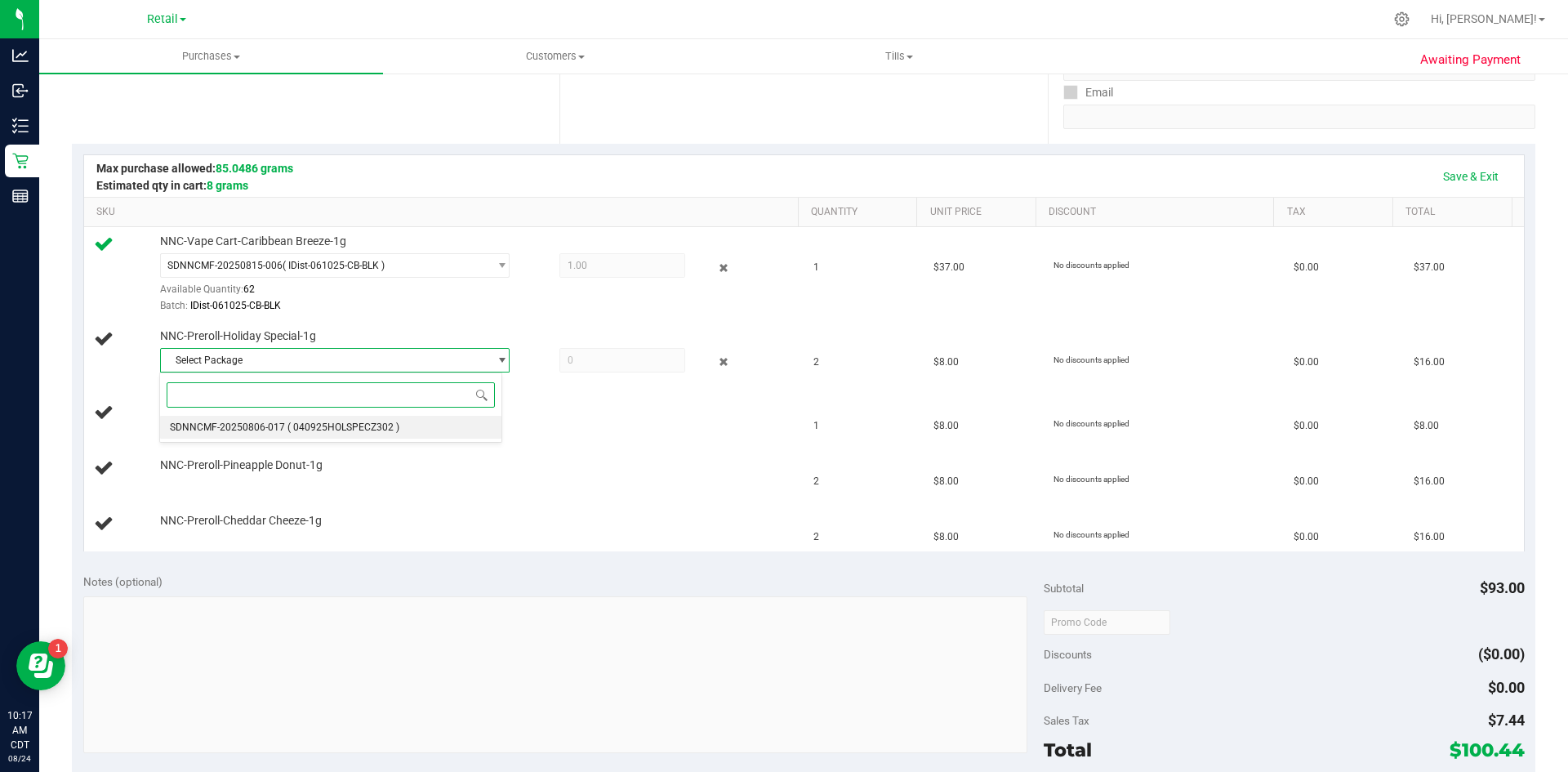
drag, startPoint x: 252, startPoint y: 430, endPoint x: 283, endPoint y: 422, distance: 32.0
click at [254, 430] on span "SDNNCMF-20250806-017" at bounding box center [227, 427] width 115 height 11
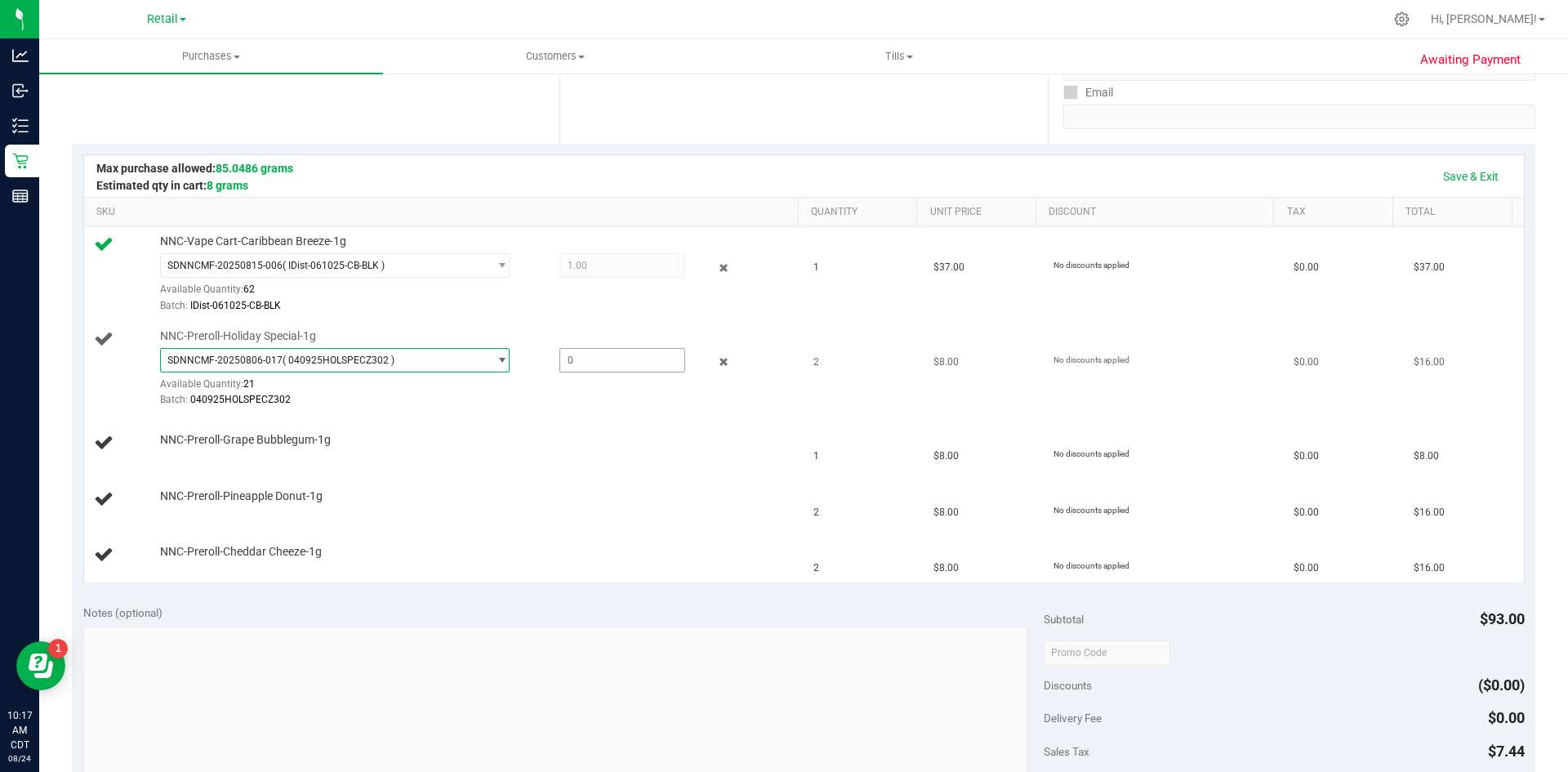
click at [567, 365] on span at bounding box center [622, 360] width 125 height 25
type input "2"
type input "2.0000"
click at [539, 318] on td "NNC-Vape Cart-Caribbean Breeze-1g SDNNCMF-20250815-006 ( IDist-061025-CB-BLK ) …" at bounding box center [444, 274] width 720 height 95
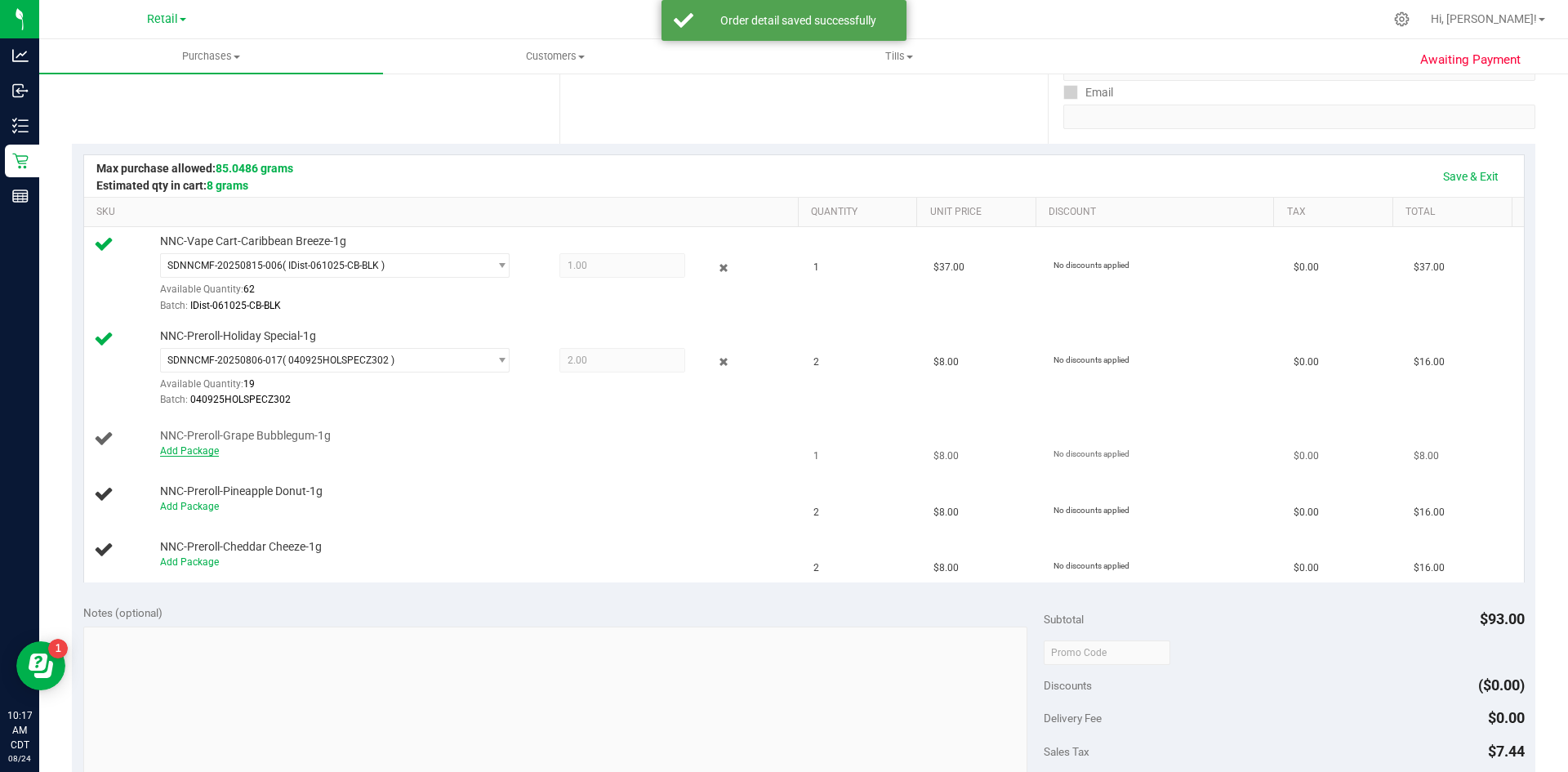
click at [182, 454] on link "Add Package" at bounding box center [189, 451] width 58 height 11
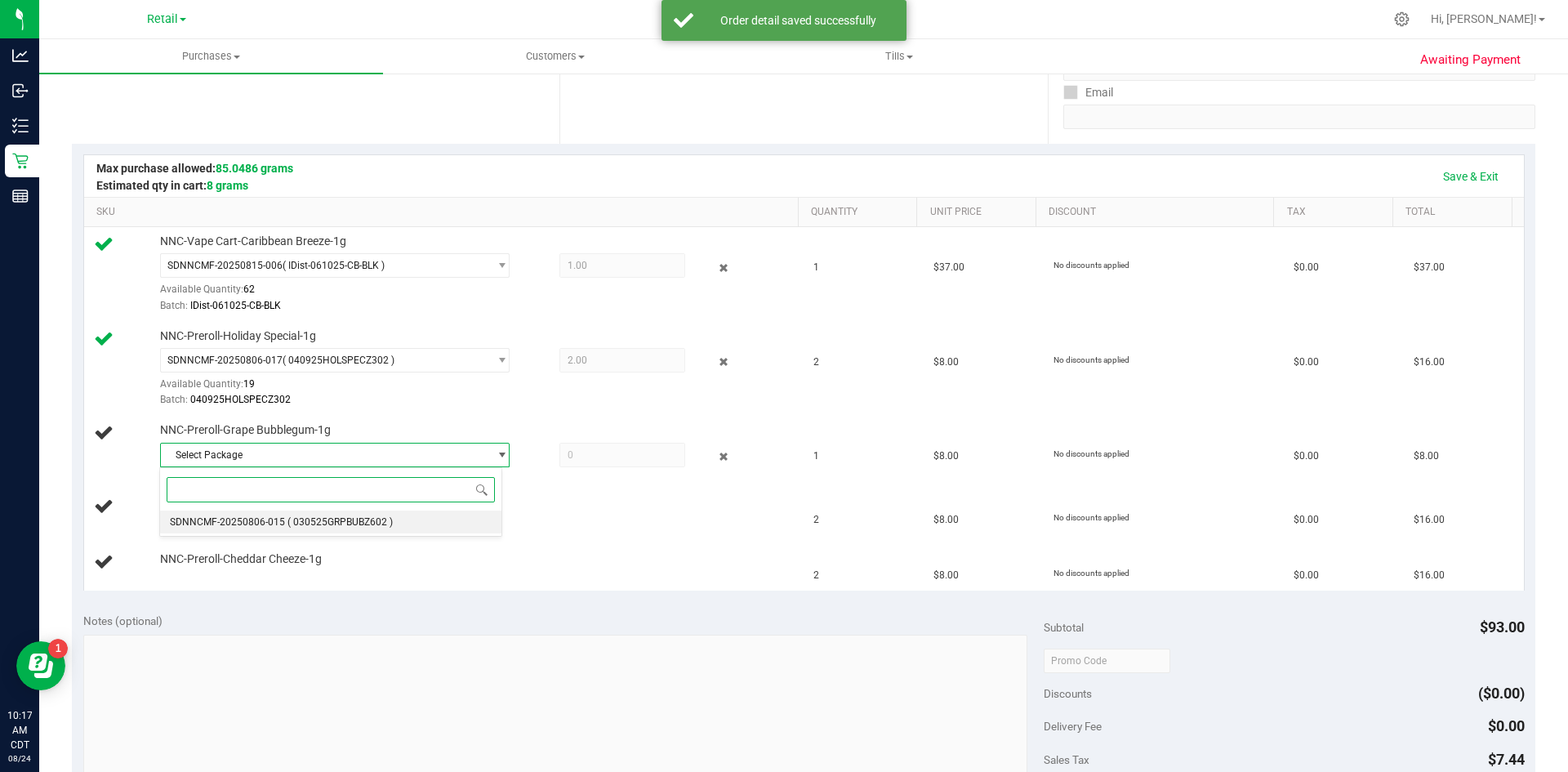
click at [267, 523] on span "SDNNCMF-20250806-015" at bounding box center [227, 522] width 115 height 11
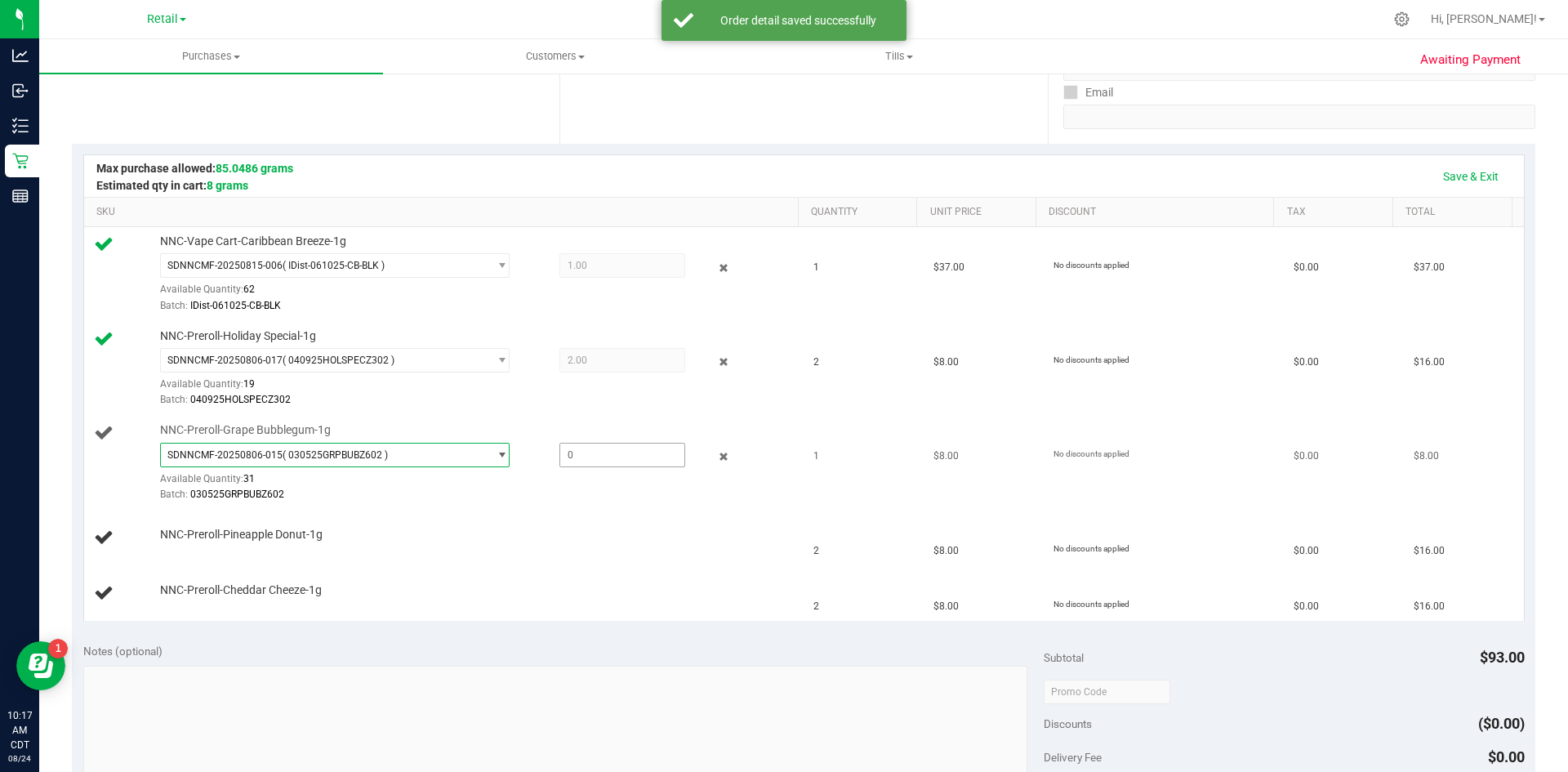
click at [575, 441] on div "NNC-Preroll-Grape Bubblegum-1g SDNNCMF-20250806-015 ( 030525GRPBUBZ602 ) SDNNCM…" at bounding box center [471, 463] width 639 height 81
click at [572, 459] on span at bounding box center [622, 455] width 125 height 25
type input "1"
type input "1.0000"
click at [561, 423] on div "NNC-Preroll-Grape Bubblegum-1g SDNNCMF-20250806-015 ( 030525GRPBUBZ602 ) SDNNCM…" at bounding box center [471, 463] width 639 height 81
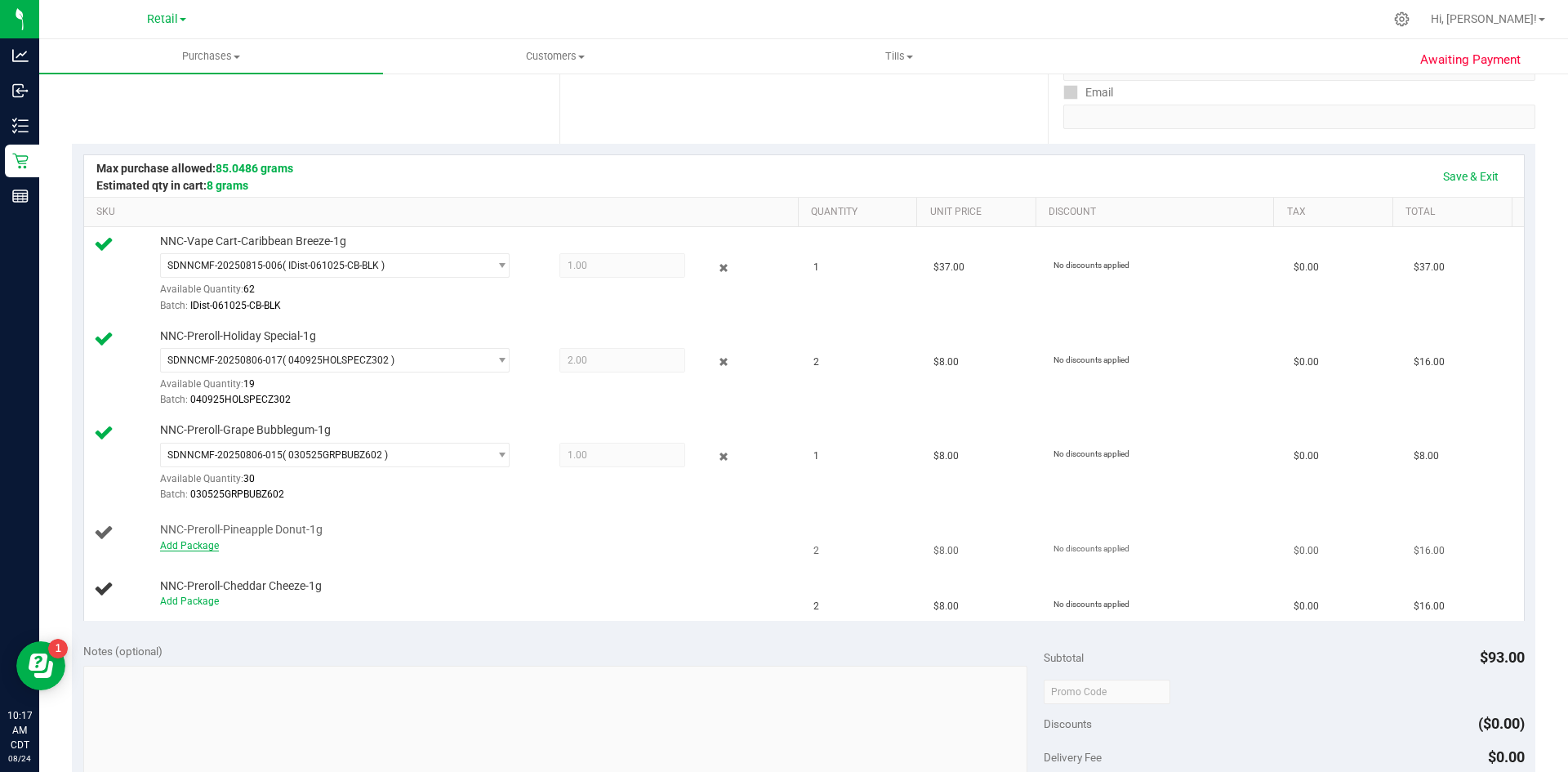
click at [176, 543] on link "Add Package" at bounding box center [189, 546] width 58 height 11
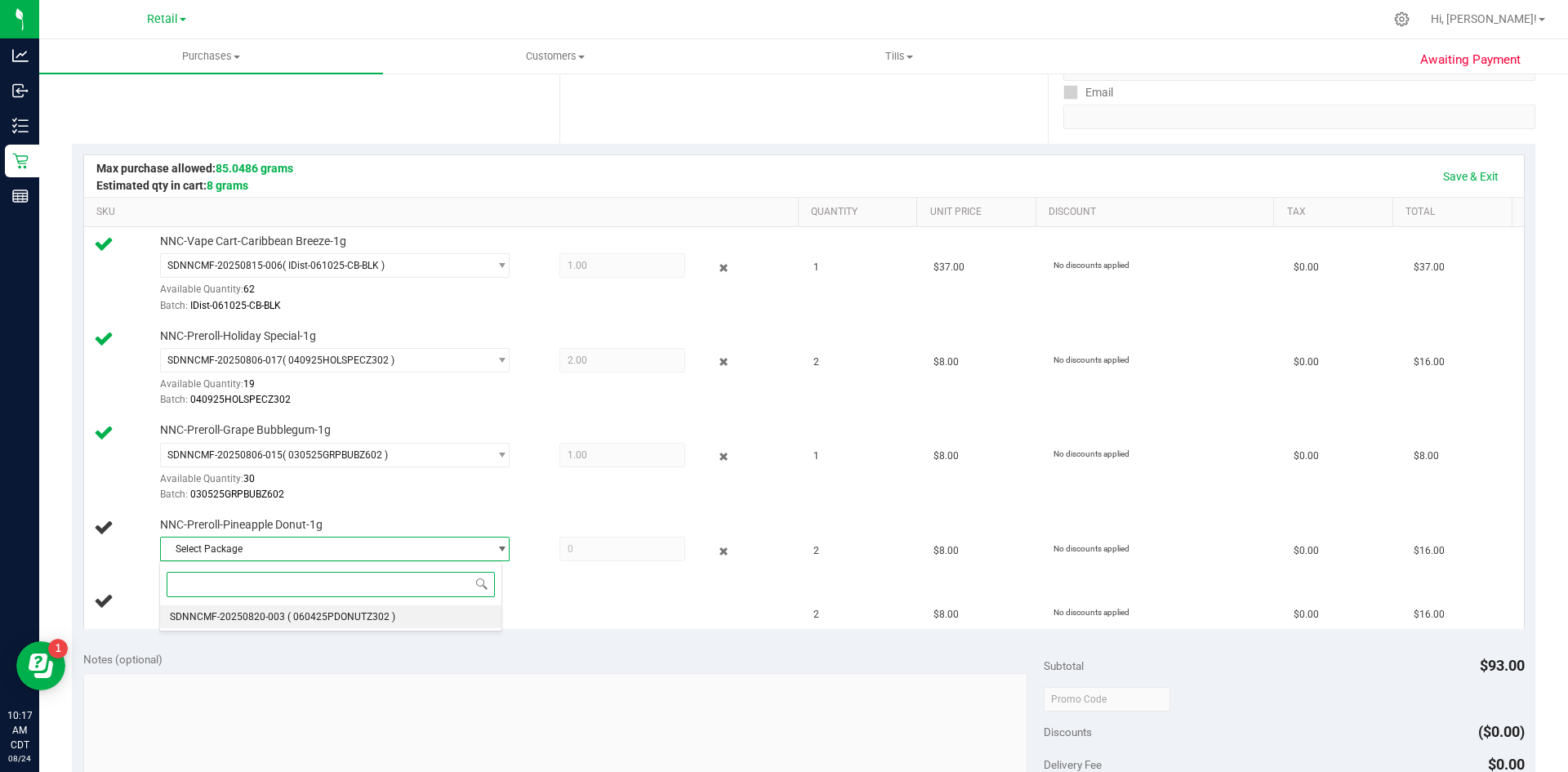
click at [270, 618] on span "SDNNCMF-20250820-003" at bounding box center [227, 616] width 115 height 11
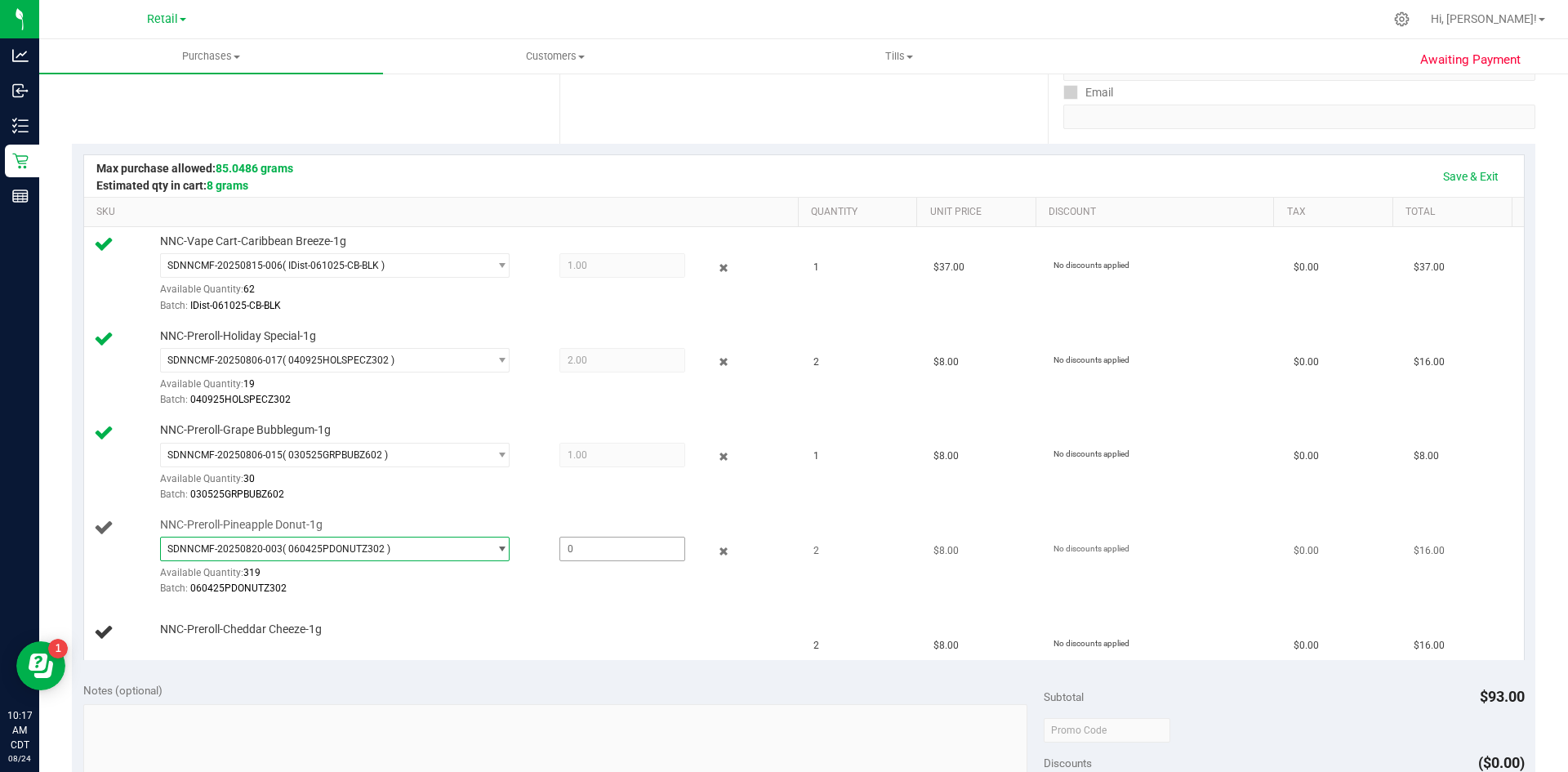
click at [585, 553] on span at bounding box center [622, 549] width 125 height 25
type input "0"
type input "0.0001"
click at [560, 517] on div "NNC-Preroll-Pineapple Donut-1g SDNNCMF-20250820-003 ( 060425PDONUTZ302 ) SDNNCM…" at bounding box center [471, 558] width 639 height 81
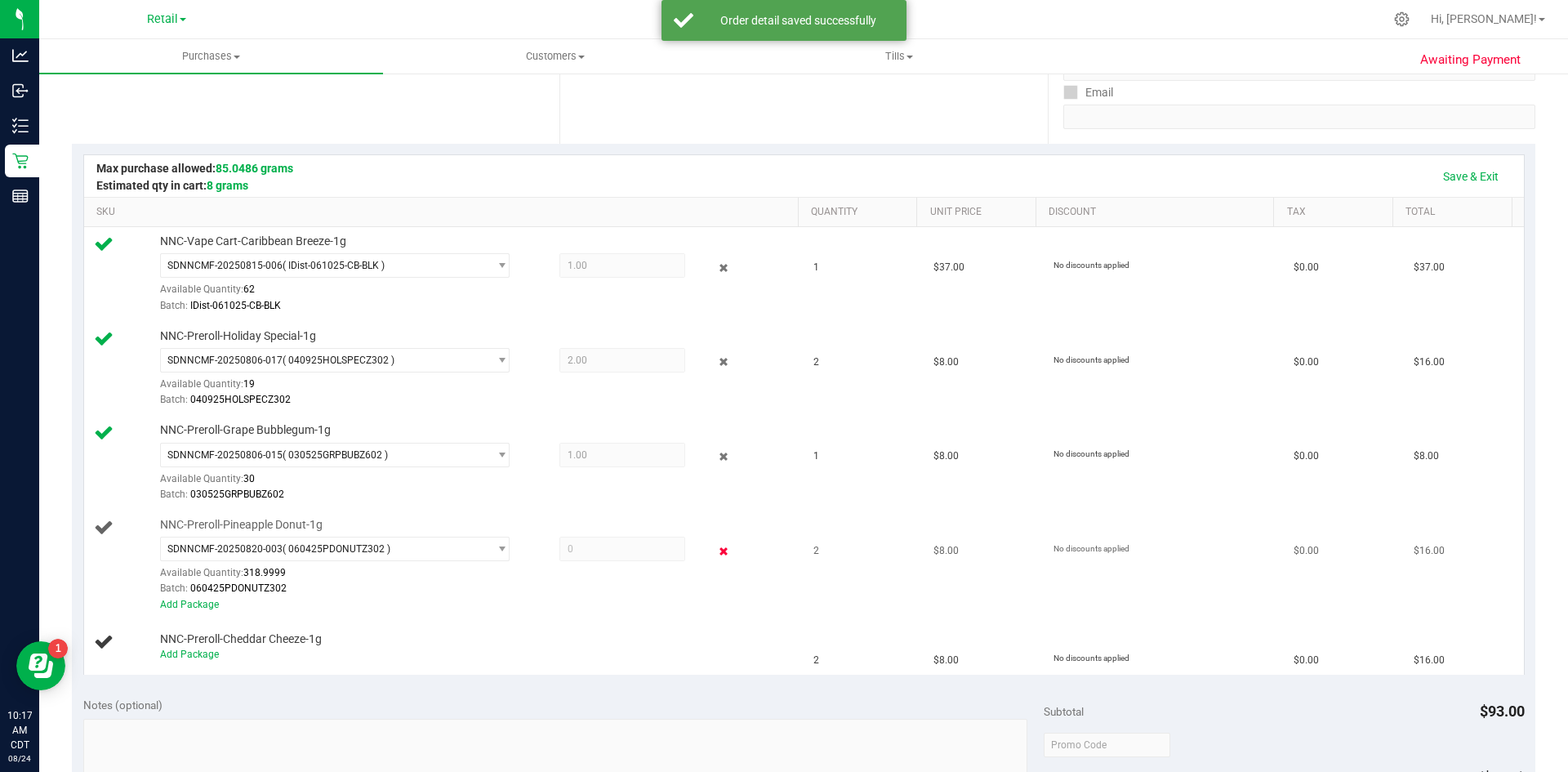
click at [715, 550] on icon at bounding box center [724, 551] width 17 height 19
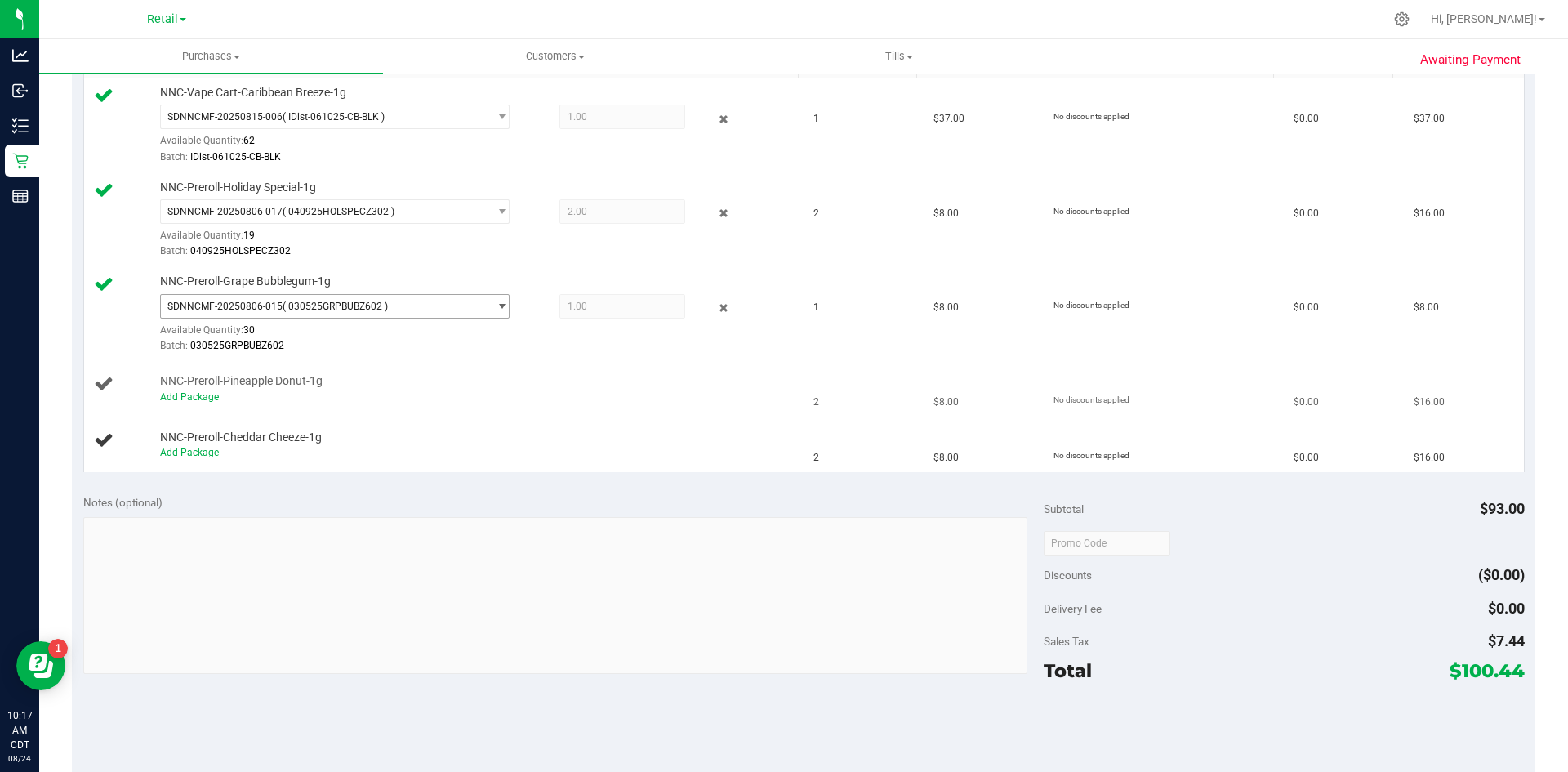
scroll to position [453, 0]
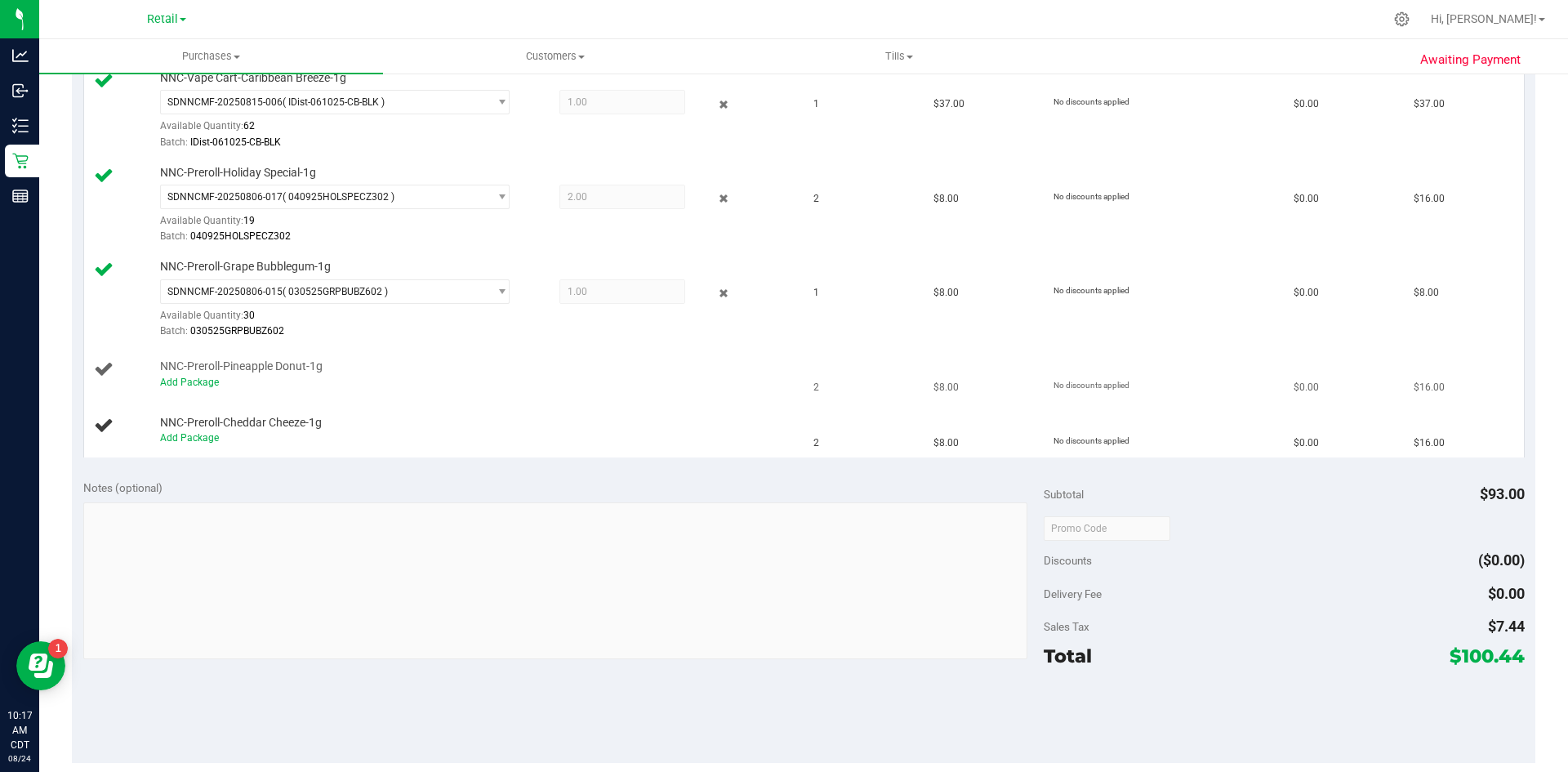
click at [212, 389] on div "Add Package" at bounding box center [475, 383] width 630 height 15
click at [220, 381] on div "Add Package" at bounding box center [475, 383] width 630 height 15
click at [209, 373] on span "NNC-Preroll-Pineapple Donut-1g" at bounding box center [241, 366] width 162 height 15
click at [205, 383] on link "Add Package" at bounding box center [189, 382] width 58 height 11
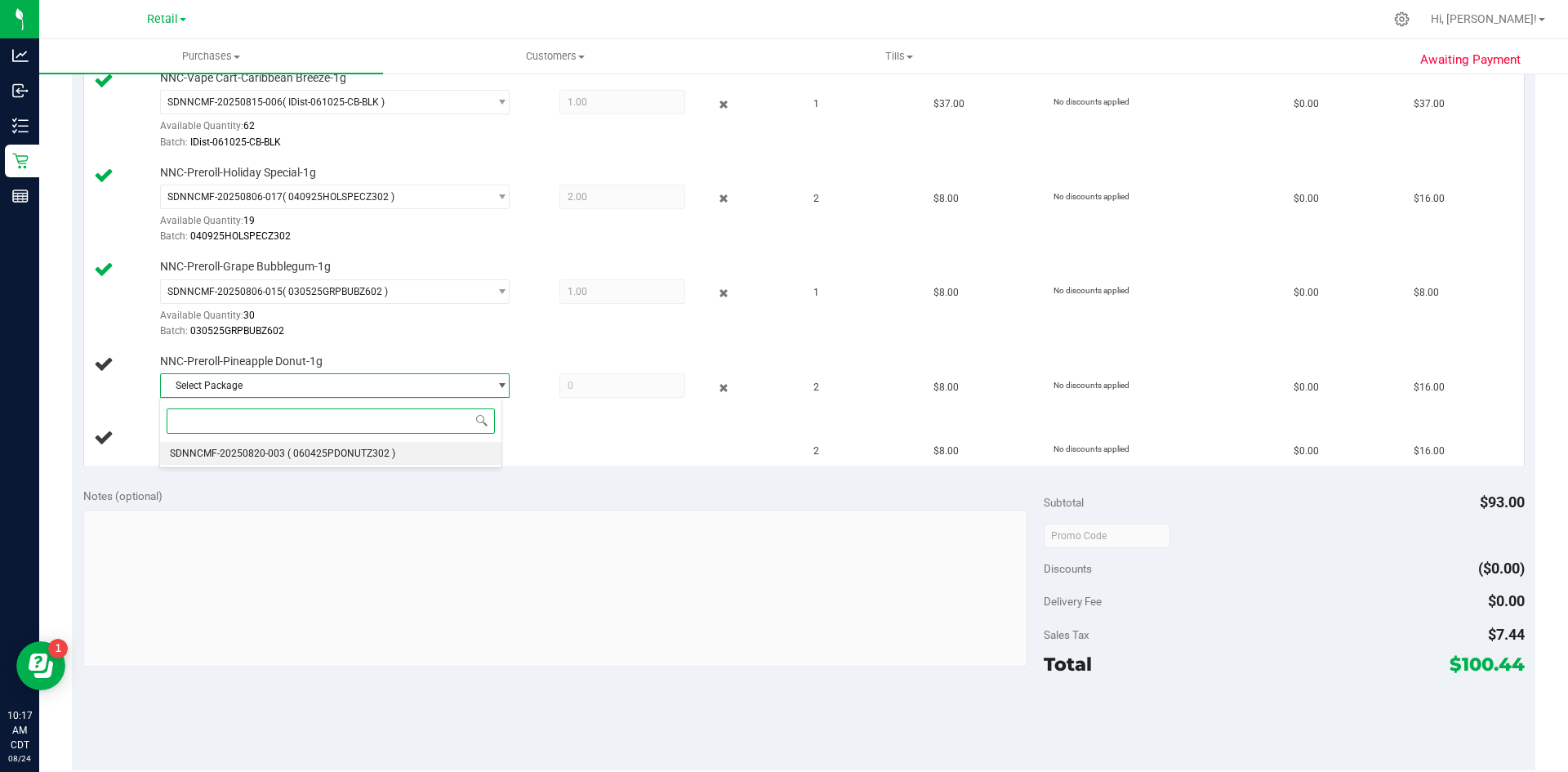
drag, startPoint x: 313, startPoint y: 456, endPoint x: 352, endPoint y: 449, distance: 39.6
click at [314, 456] on span "( 060425PDONUTZ302 )" at bounding box center [341, 453] width 107 height 11
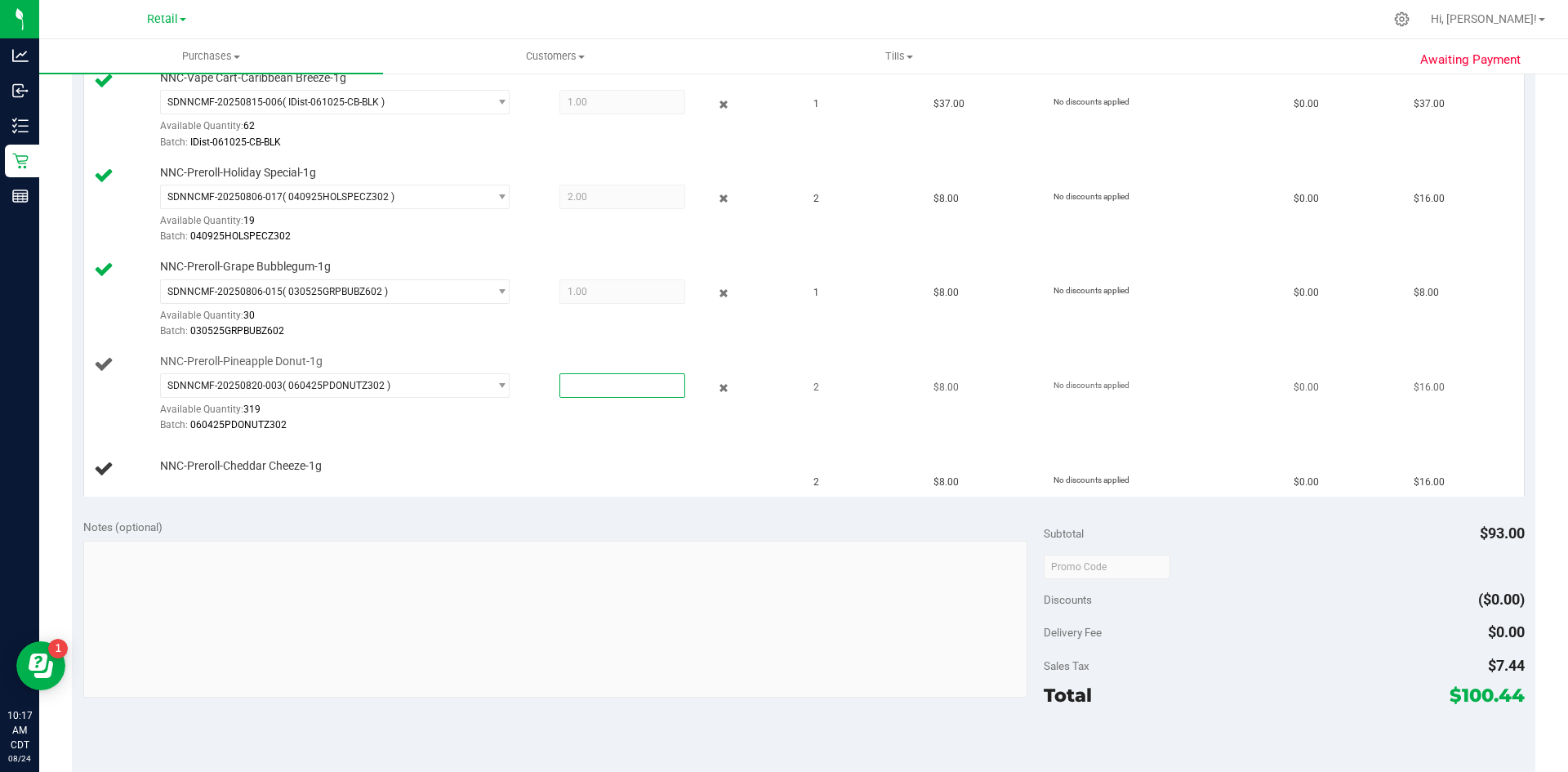
click at [589, 391] on span at bounding box center [622, 386] width 125 height 25
type input "2"
type input "2.0000"
click at [587, 341] on td "NNC-Preroll-Grape Bubblegum-1g SDNNCMF-20250806-015 ( 030525GRPBUBZ602 ) SDNNCM…" at bounding box center [444, 300] width 720 height 95
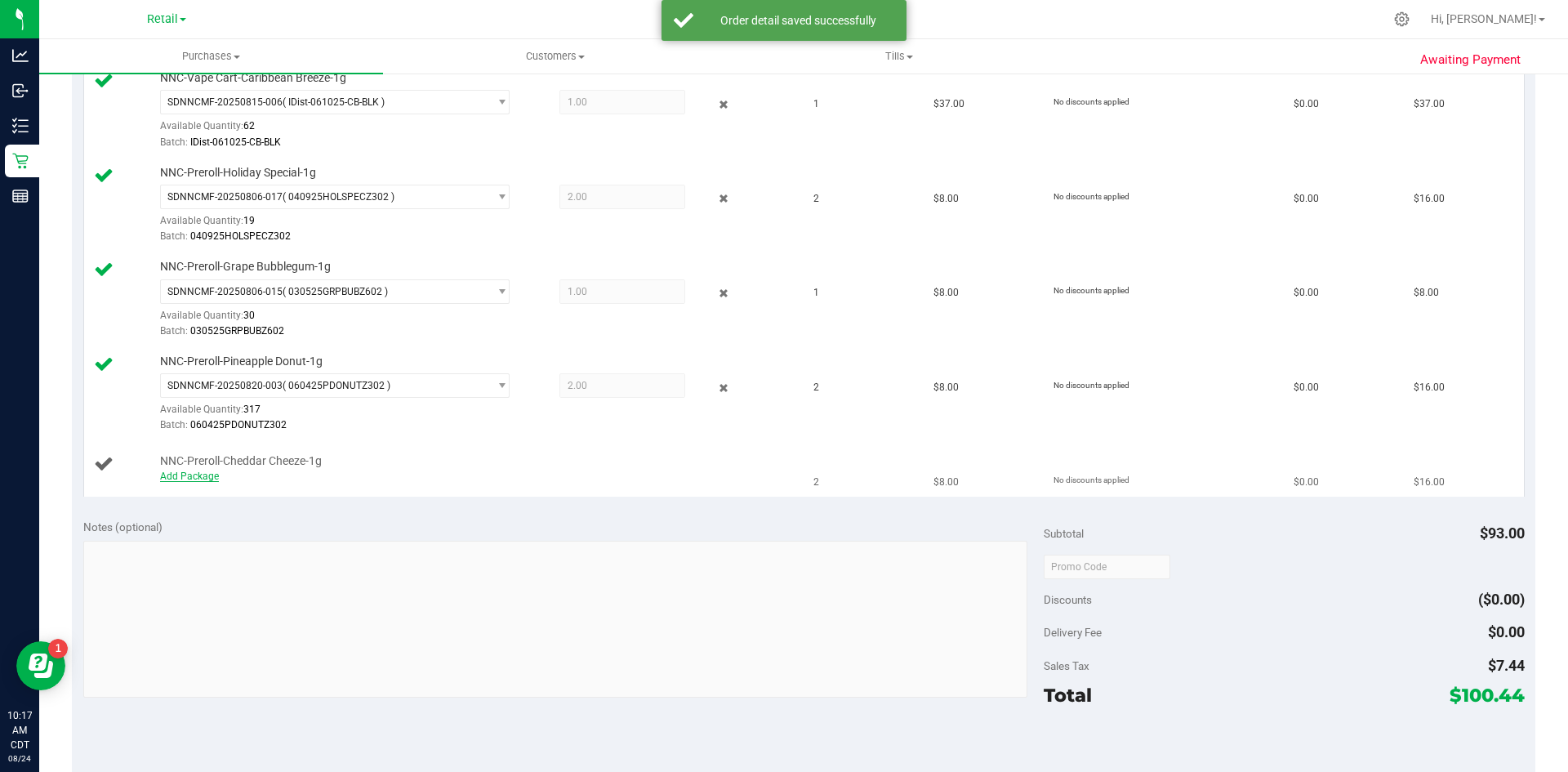
click at [210, 477] on link "Add Package" at bounding box center [189, 476] width 58 height 11
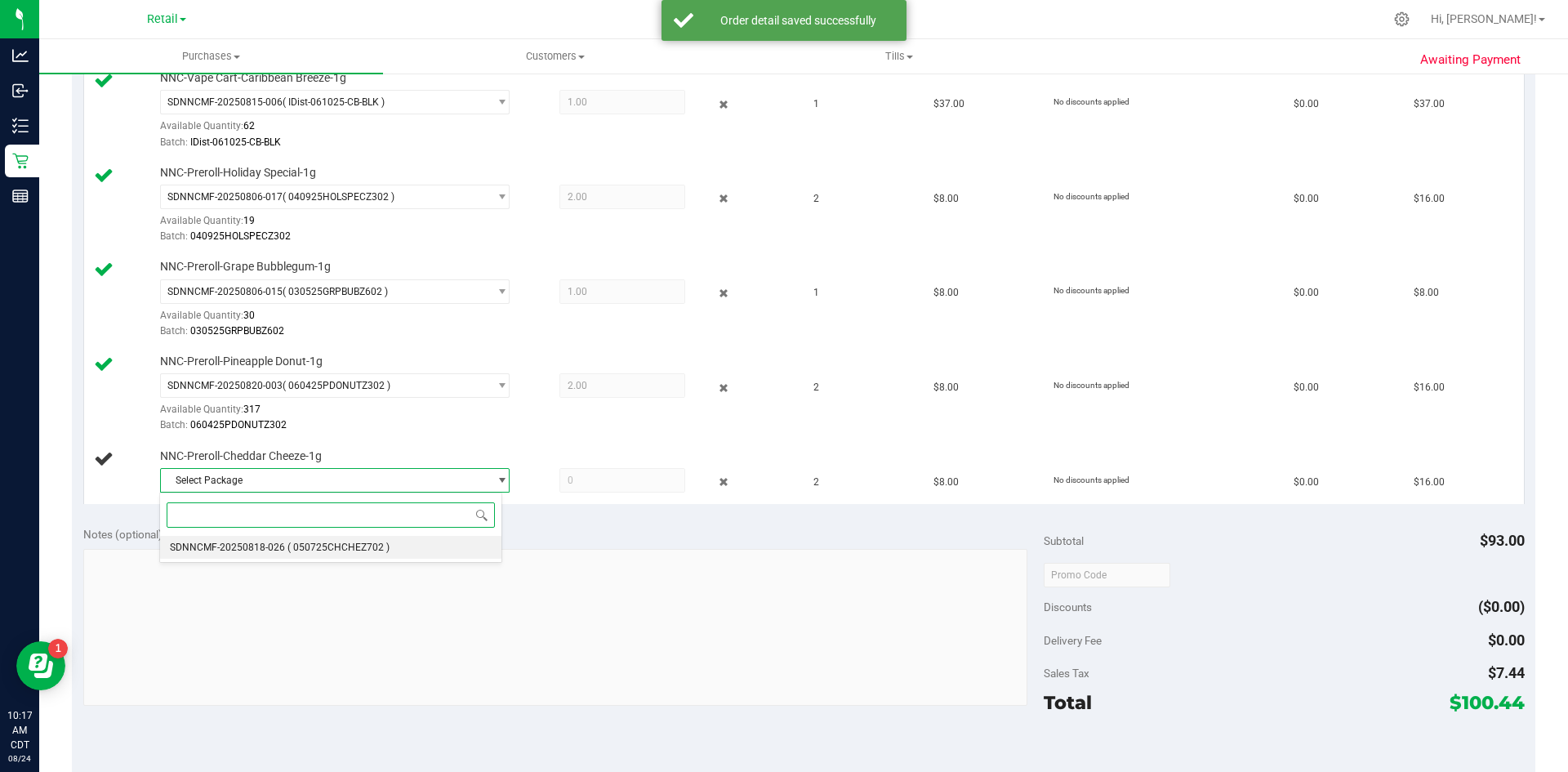
drag, startPoint x: 312, startPoint y: 551, endPoint x: 323, endPoint y: 536, distance: 18.6
click at [320, 541] on li "SDNNCMF-20250818-026 ( 050725CHCHEZ702 )" at bounding box center [331, 547] width 341 height 23
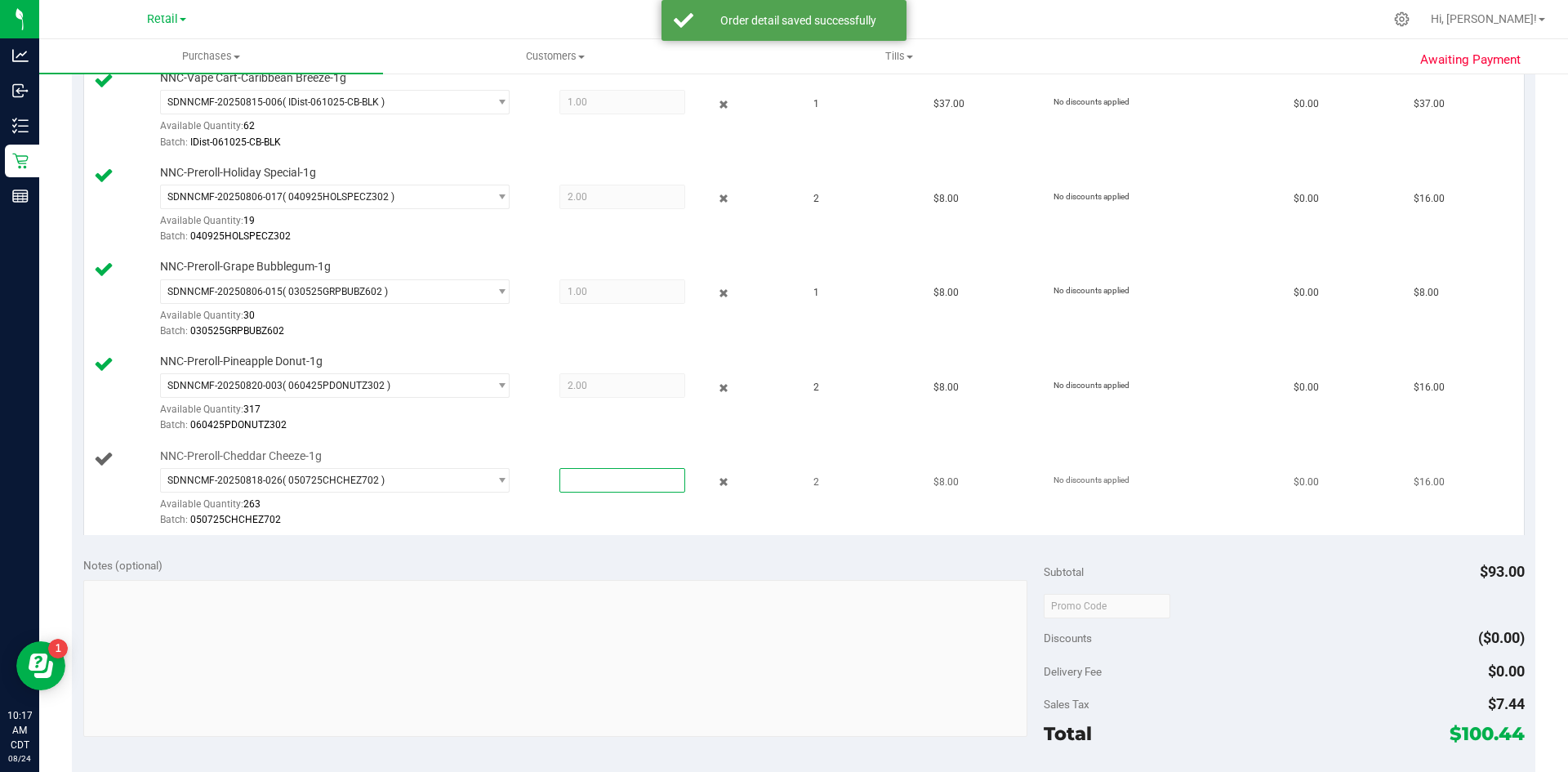
click at [594, 487] on span at bounding box center [622, 481] width 125 height 25
type input "2"
type input "2.0000"
click at [564, 435] on td "NNC-Preroll-Pineapple Donut-1g SDNNCMF-20250820-003 ( 060425PDONUTZ302 ) SDNNCM…" at bounding box center [444, 394] width 720 height 95
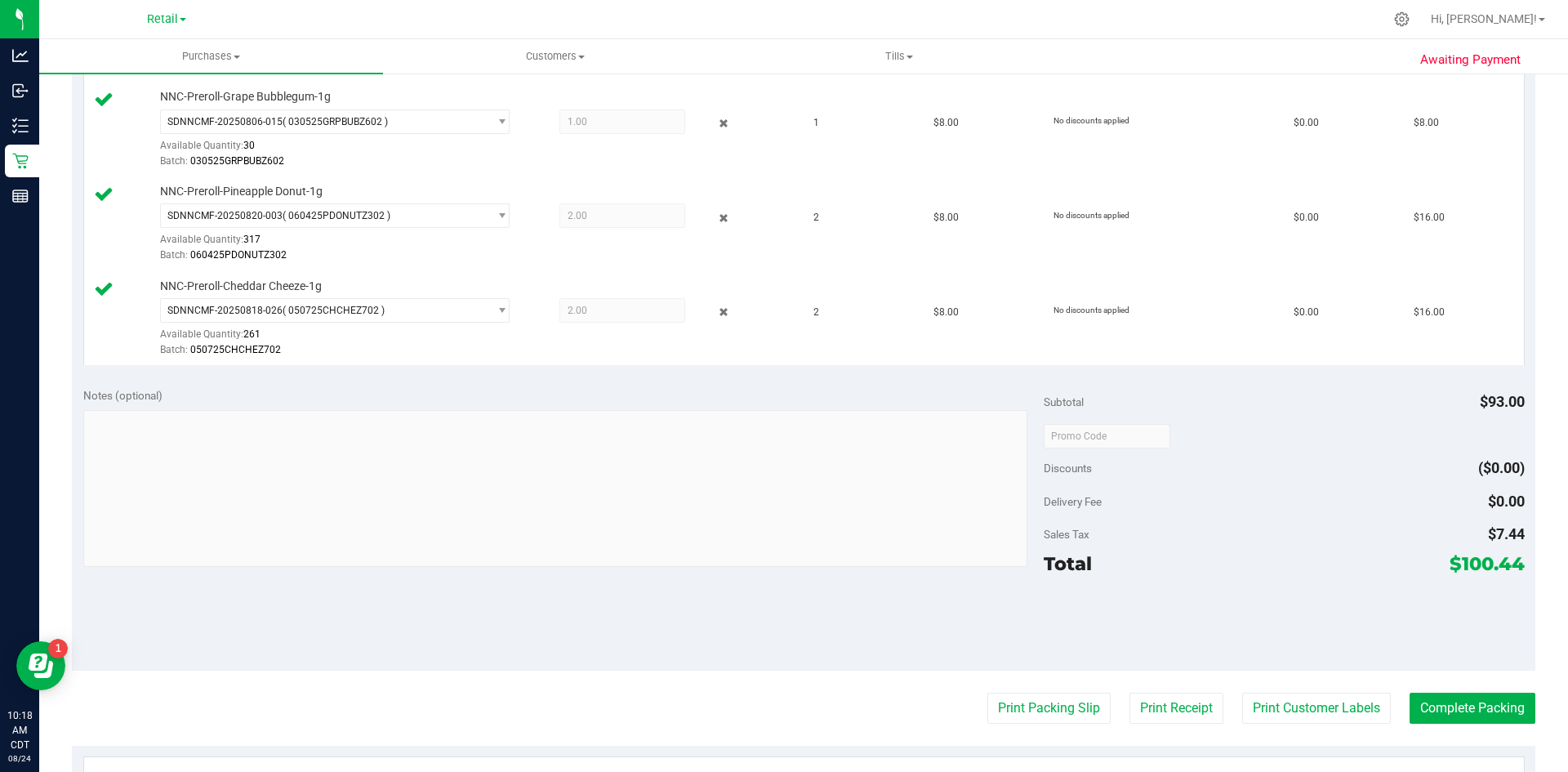
scroll to position [780, 0]
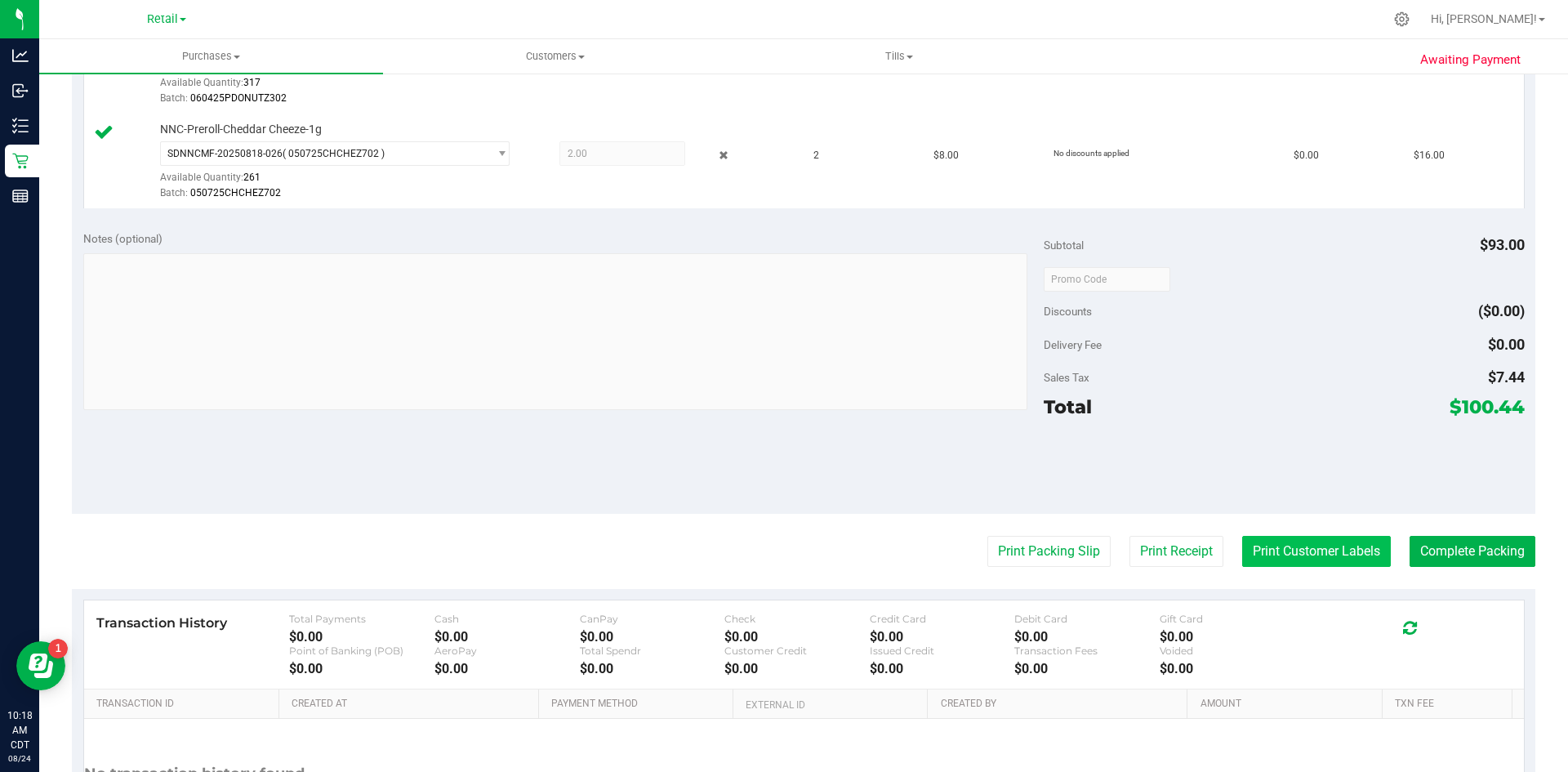
click at [1345, 545] on button "Print Customer Labels" at bounding box center [1316, 550] width 149 height 31
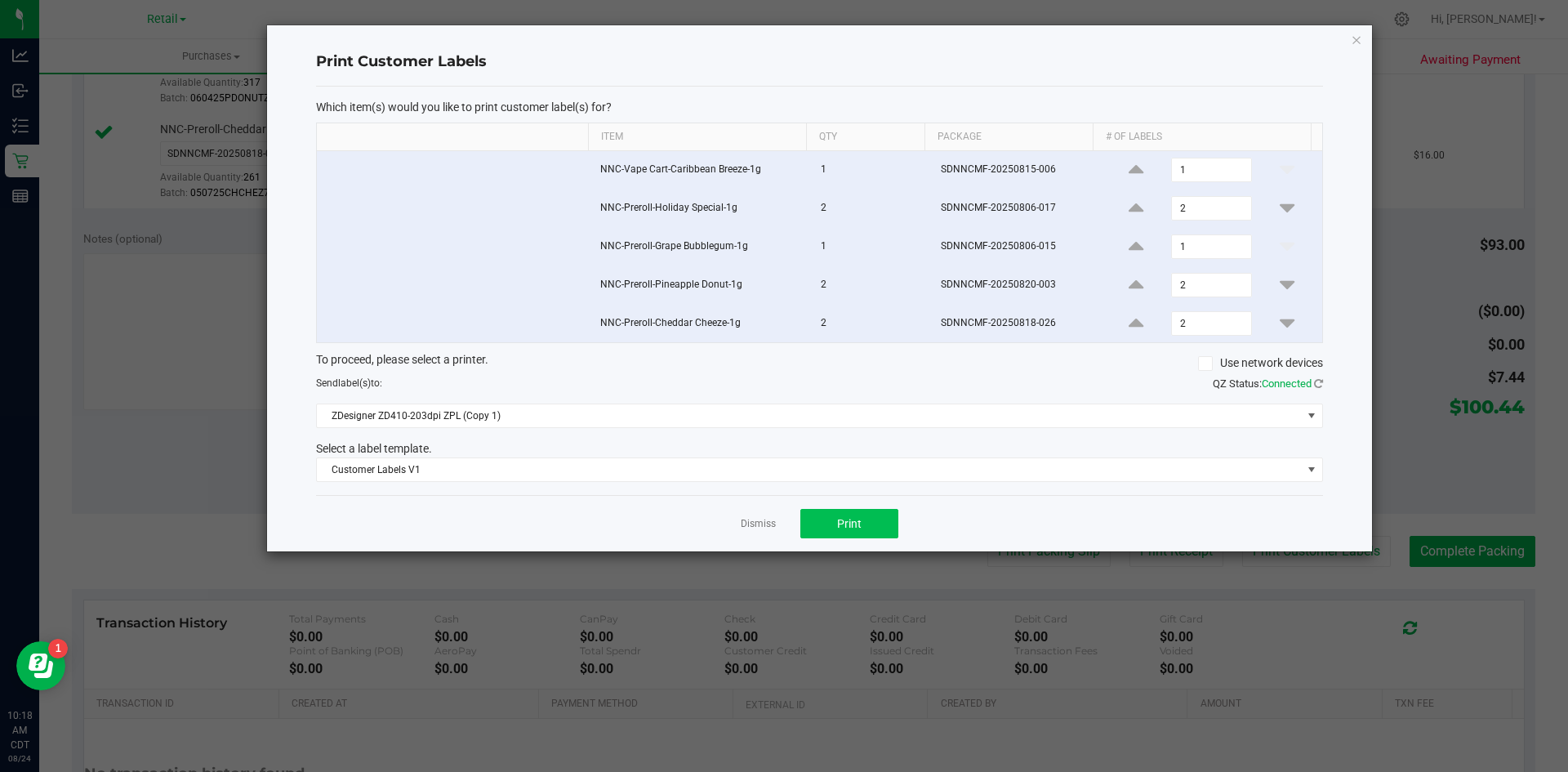
click at [891, 515] on div "Dismiss Print" at bounding box center [819, 523] width 1007 height 57
click at [860, 517] on span "Print" at bounding box center [849, 524] width 24 height 13
click at [754, 527] on link "Dismiss" at bounding box center [758, 524] width 35 height 14
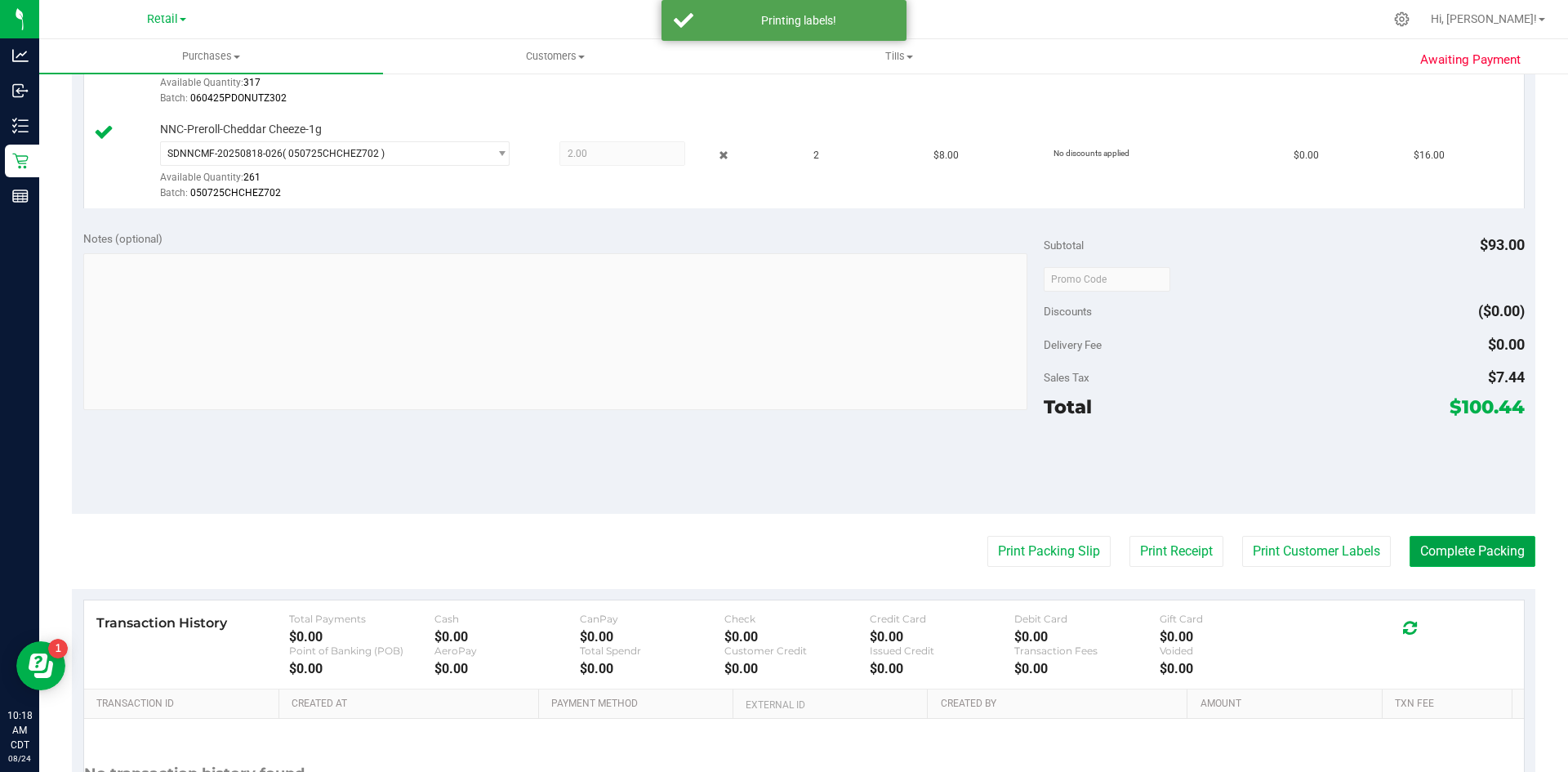
click at [1466, 554] on button "Complete Packing" at bounding box center [1472, 550] width 125 height 31
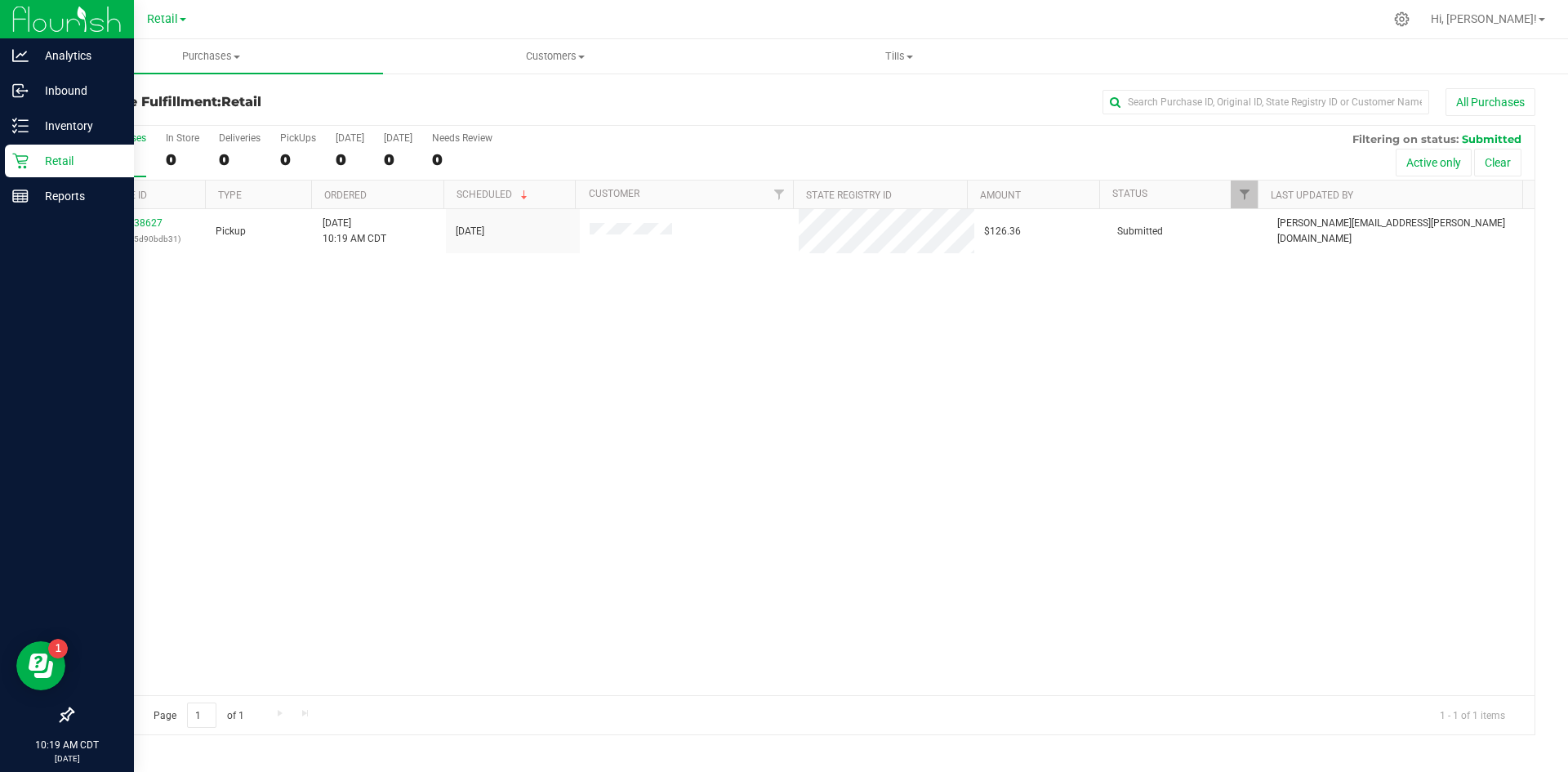
click at [24, 157] on icon at bounding box center [20, 160] width 16 height 16
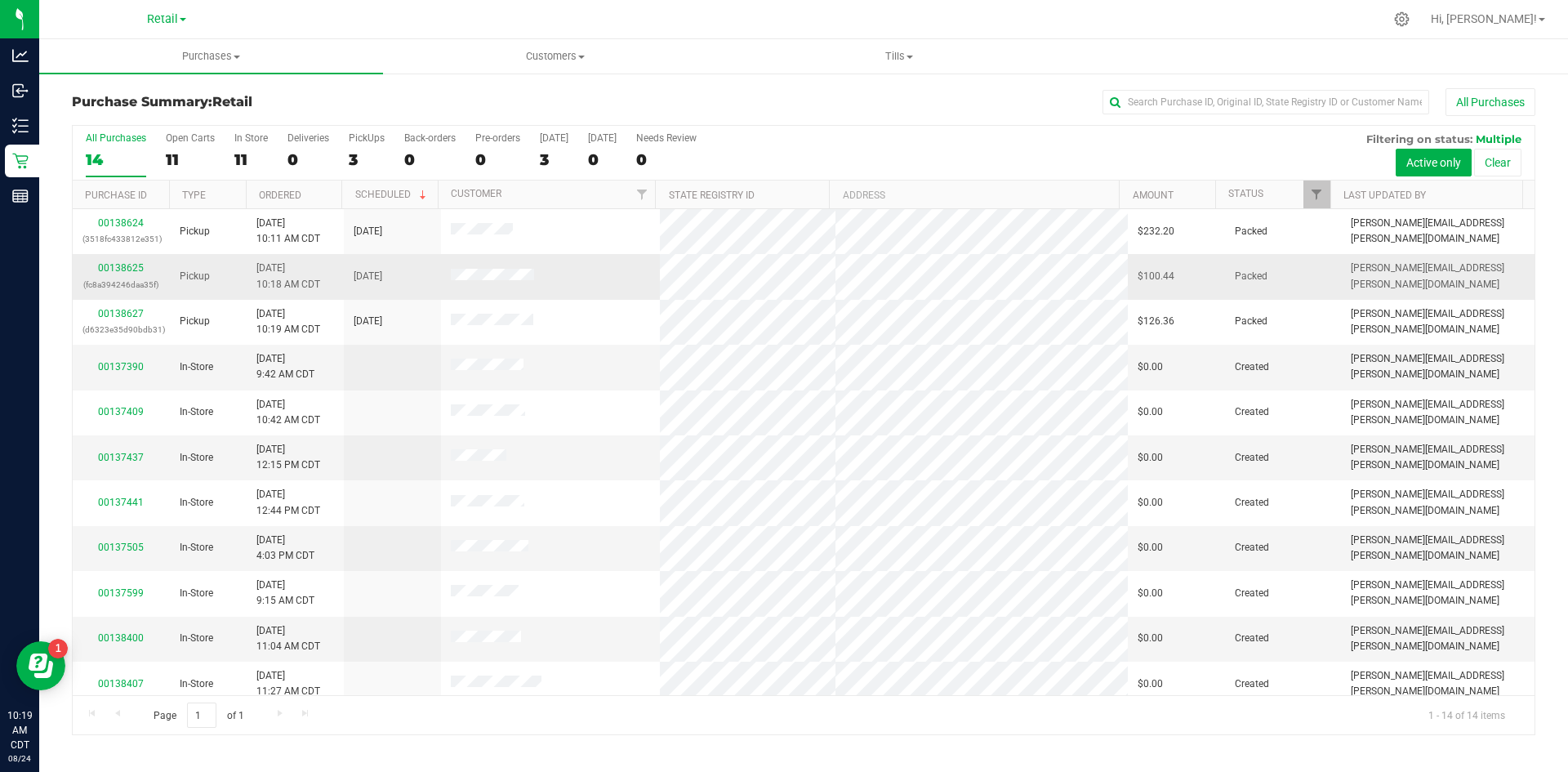
click at [127, 260] on td "00138625 (fc8a394246daa35f)" at bounding box center [121, 277] width 97 height 45
click at [127, 265] on link "00138625" at bounding box center [121, 268] width 46 height 11
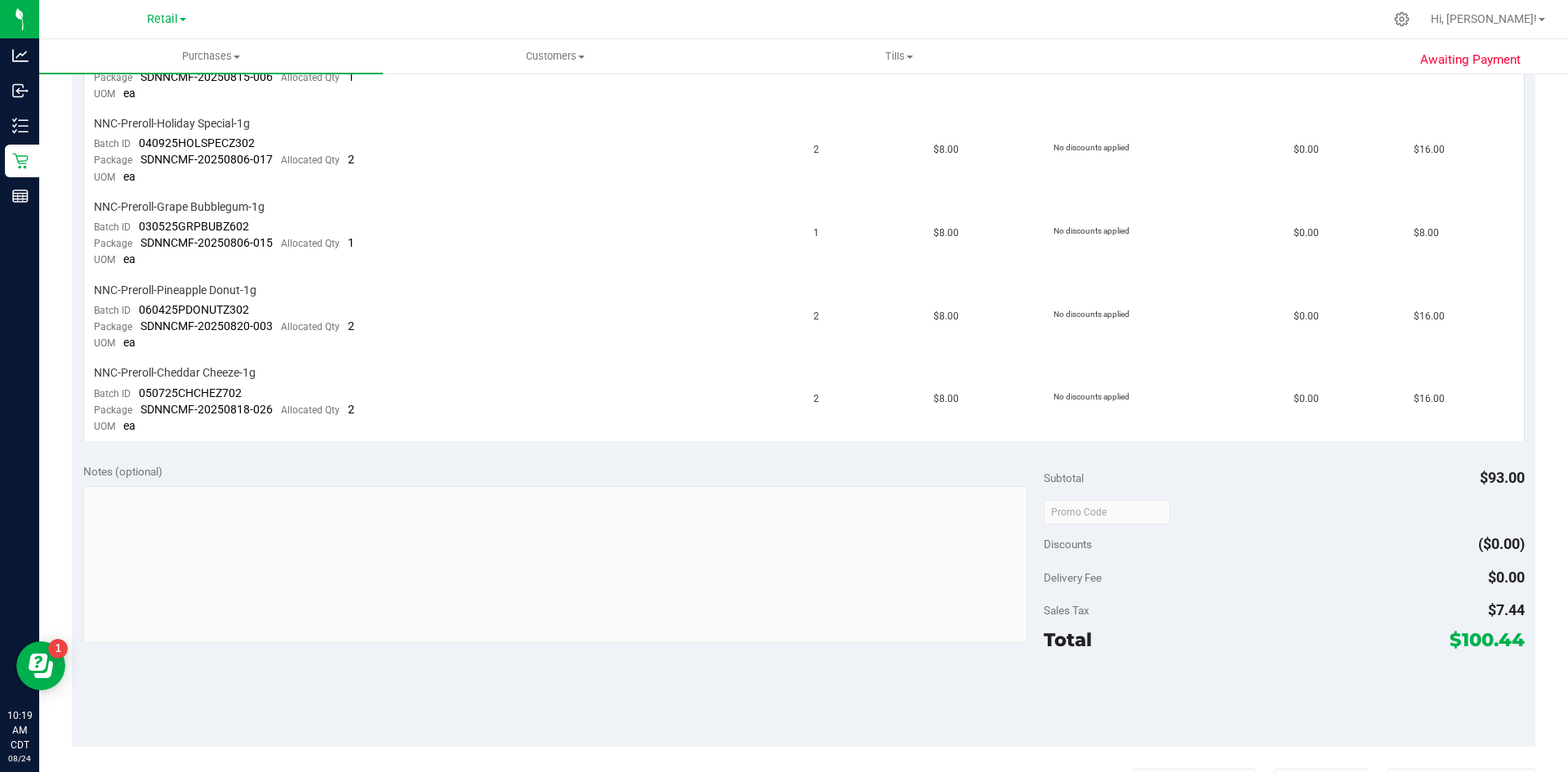
scroll to position [245, 0]
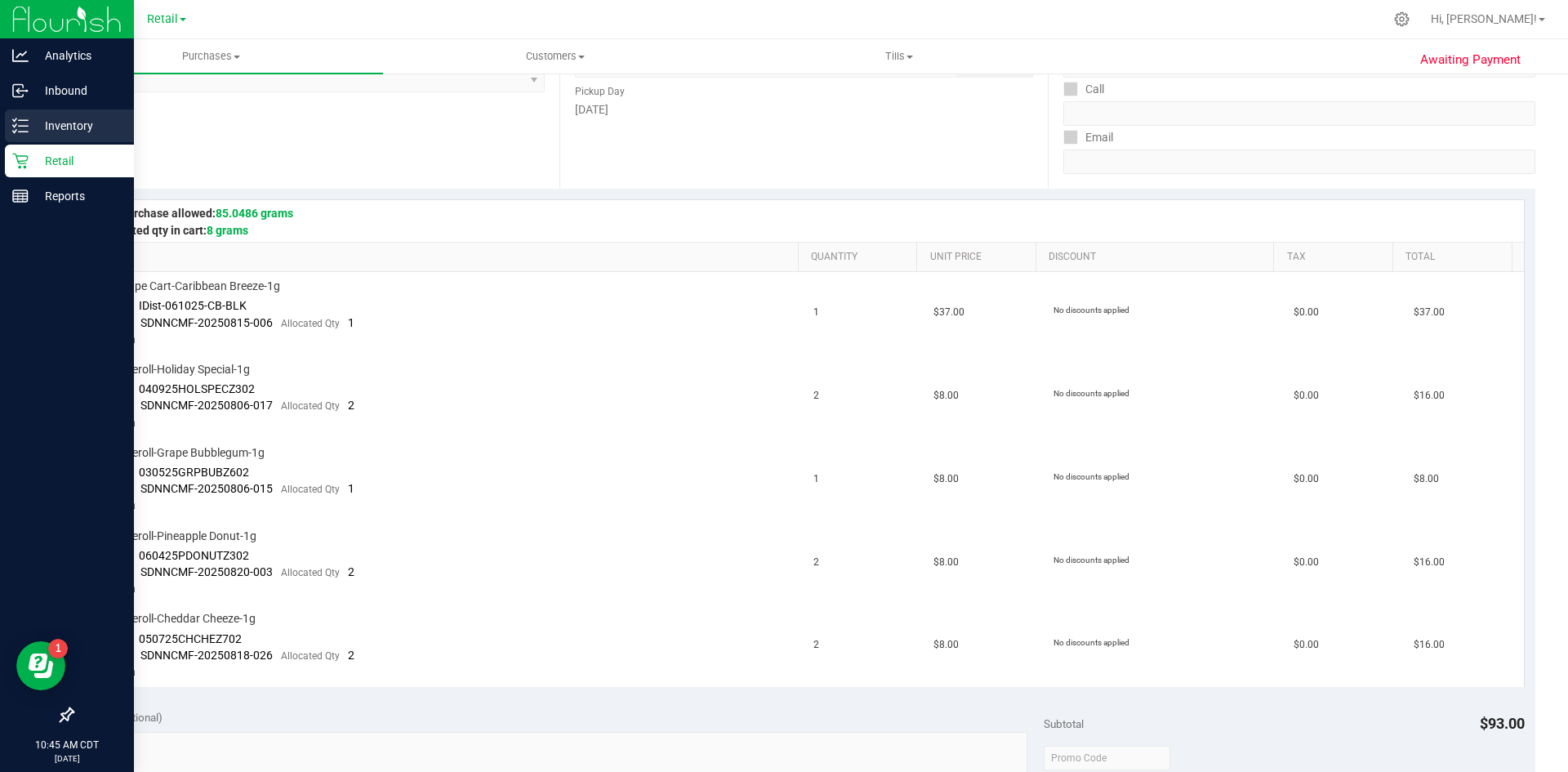
click at [20, 137] on div "Inventory" at bounding box center [69, 125] width 129 height 33
